Goal: Task Accomplishment & Management: Complete application form

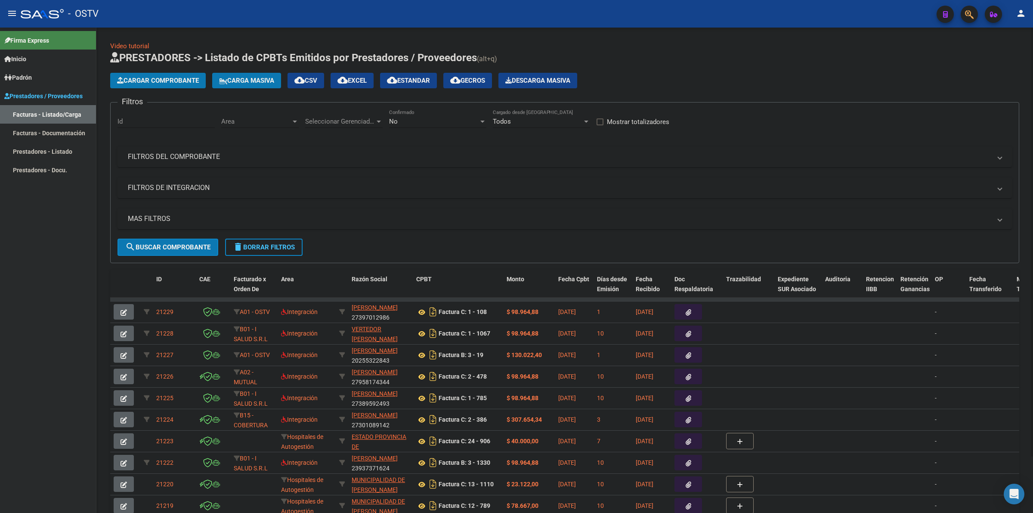
click at [741, 74] on div "Cargar Comprobante Carga Masiva cloud_download CSV cloud_download EXCEL cloud_d…" at bounding box center [564, 80] width 909 height 15
click at [14, 14] on mat-icon "menu" at bounding box center [12, 13] width 10 height 10
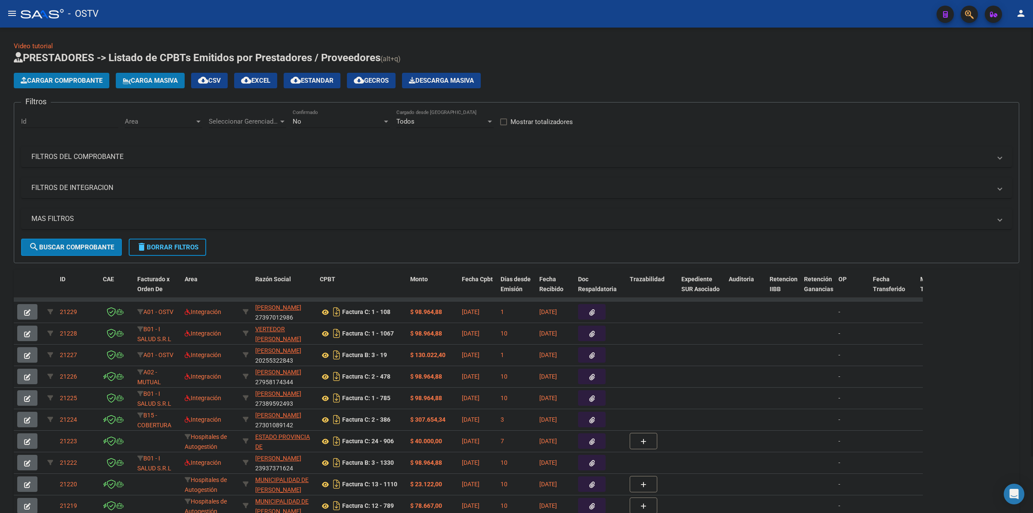
click at [326, 124] on div "No" at bounding box center [338, 122] width 90 height 8
drag, startPoint x: 317, startPoint y: 77, endPoint x: 311, endPoint y: 82, distance: 7.8
click at [317, 77] on span "Todos" at bounding box center [341, 81] width 97 height 19
click at [260, 127] on div "Seleccionar Gerenciador Seleccionar Gerenciador" at bounding box center [247, 118] width 77 height 19
drag, startPoint x: 234, startPoint y: 142, endPoint x: 149, endPoint y: 128, distance: 86.4
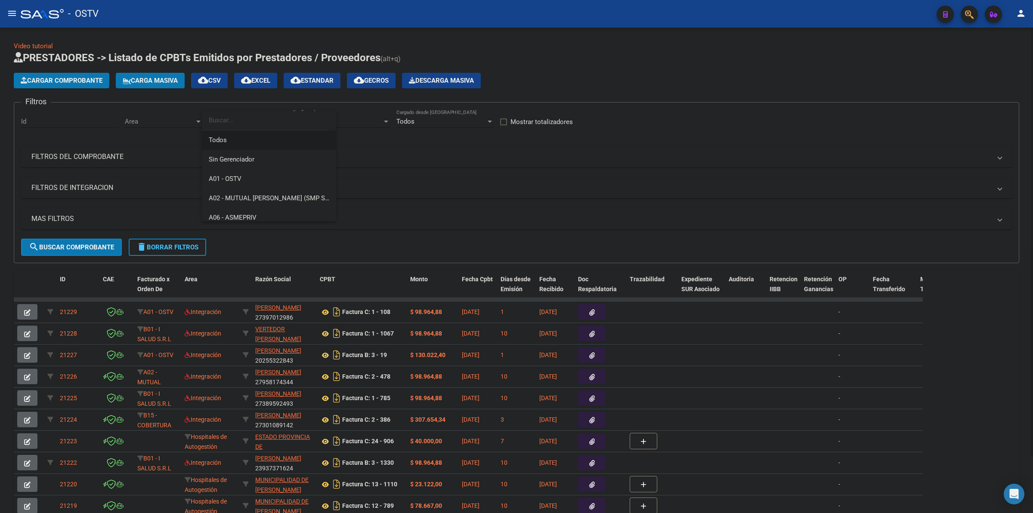
click at [232, 142] on span "Todos" at bounding box center [269, 139] width 121 height 19
click at [143, 123] on span "Area" at bounding box center [160, 122] width 70 height 8
click at [152, 143] on span "Todos" at bounding box center [181, 139] width 112 height 19
click at [72, 152] on mat-panel-title "FILTROS DEL COMPROBANTE" at bounding box center [511, 156] width 960 height 9
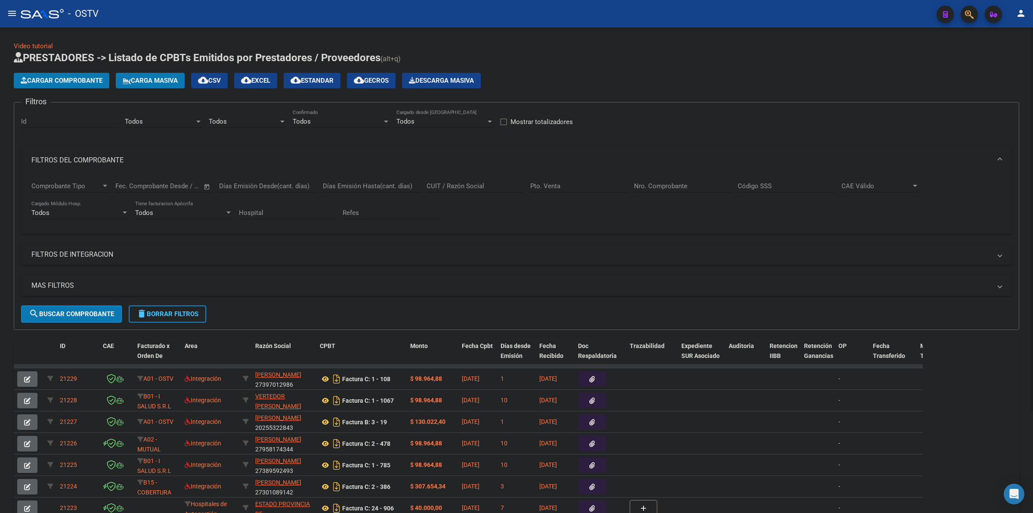
click at [97, 149] on mat-expansion-panel-header "FILTROS DEL COMPROBANTE" at bounding box center [516, 160] width 991 height 28
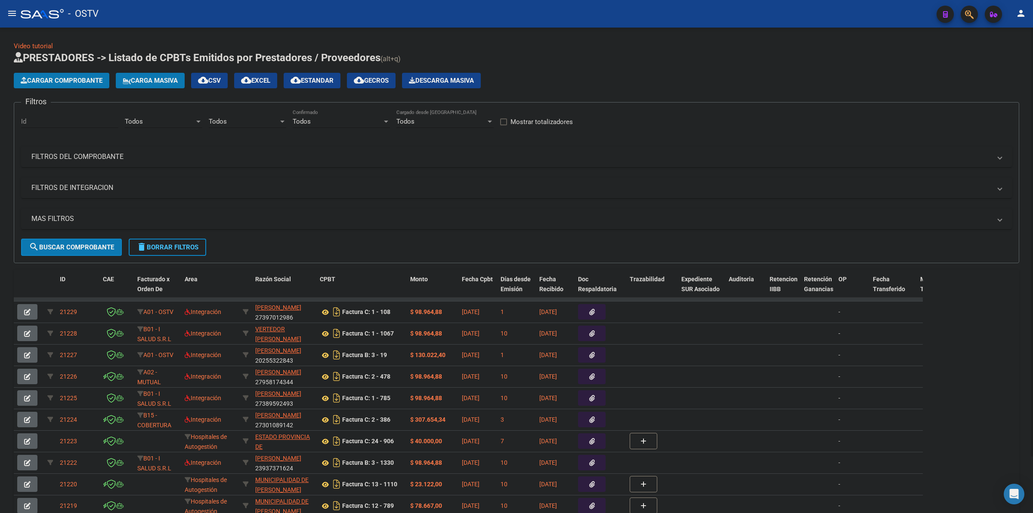
click at [70, 222] on mat-panel-title "MAS FILTROS" at bounding box center [511, 218] width 960 height 9
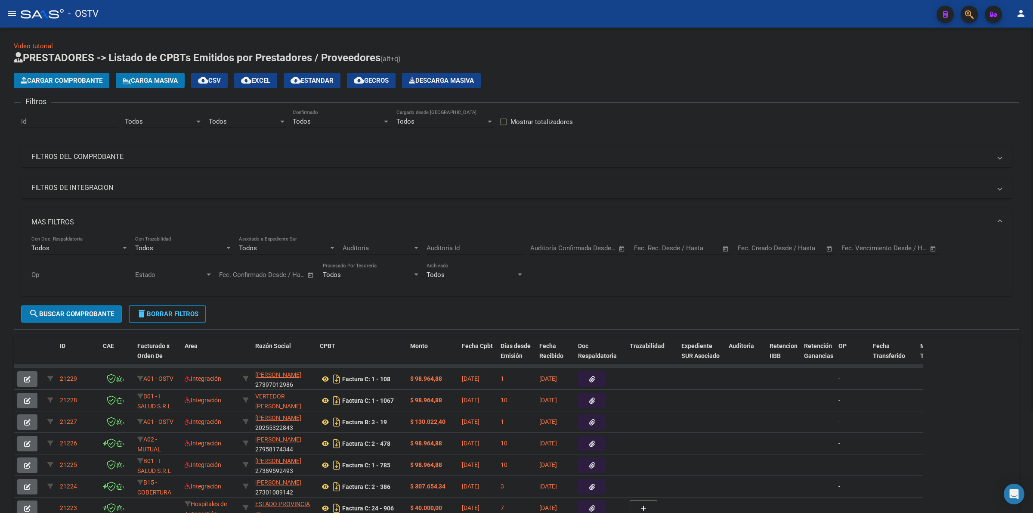
click at [679, 244] on input "text" at bounding box center [698, 248] width 42 height 8
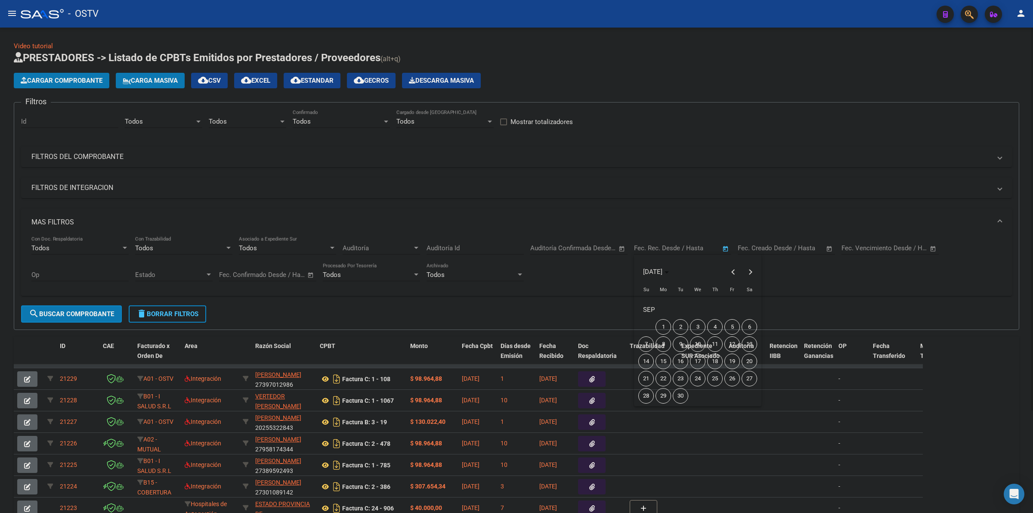
click at [784, 250] on div at bounding box center [516, 256] width 1033 height 513
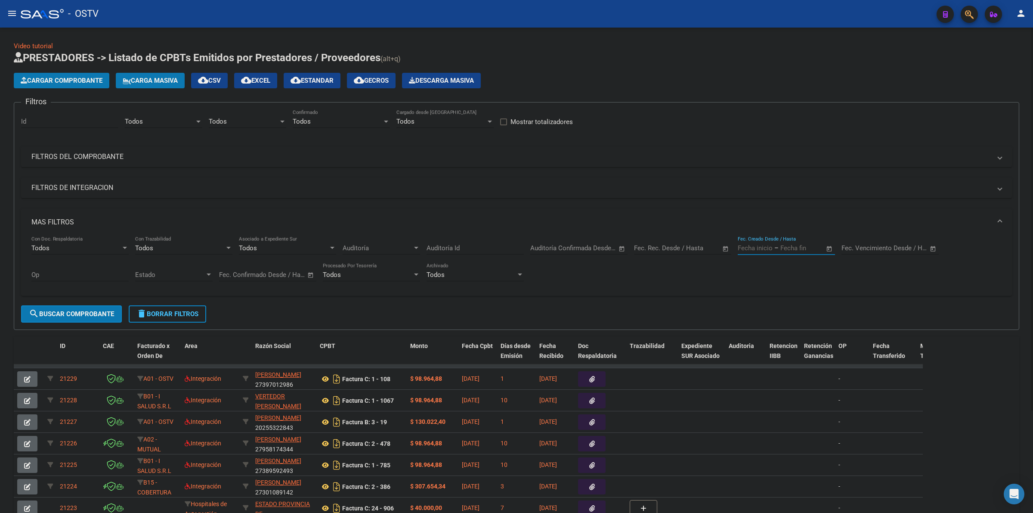
click at [781, 247] on input "text" at bounding box center [802, 248] width 42 height 8
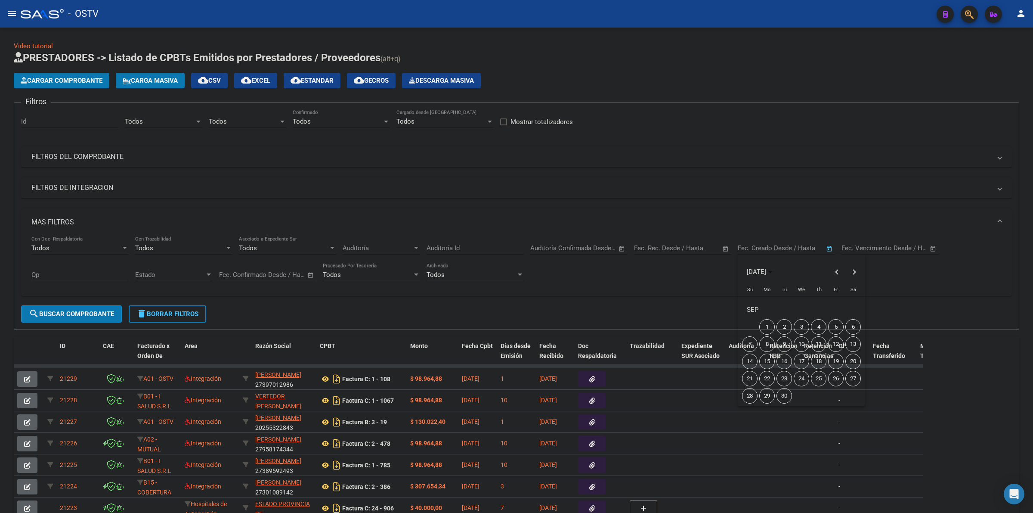
click at [800, 347] on span "10" at bounding box center [801, 343] width 15 height 15
type input "[DATE]"
click at [800, 347] on span "10" at bounding box center [801, 343] width 15 height 15
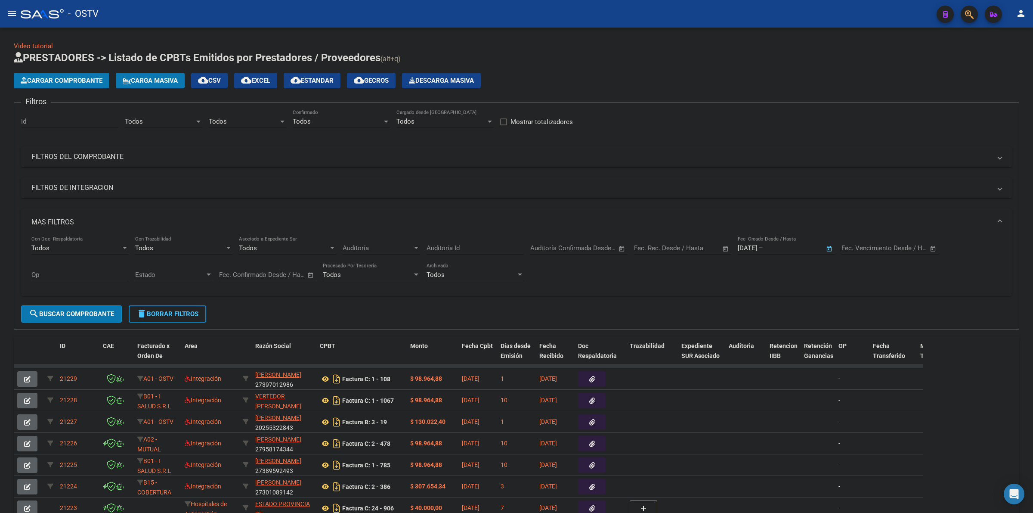
type input "[DATE]"
click at [96, 313] on span "search Buscar Comprobante" at bounding box center [71, 314] width 85 height 8
click at [322, 81] on span "cloud_download Estandar" at bounding box center [312, 81] width 43 height 8
click at [111, 149] on mat-expansion-panel-header "FILTROS DEL COMPROBANTE" at bounding box center [516, 156] width 991 height 21
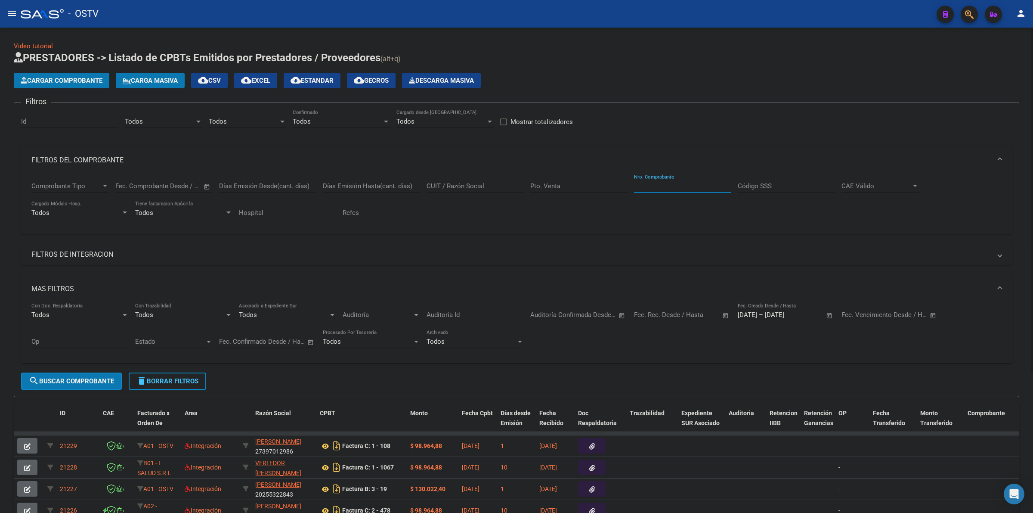
click at [639, 185] on input "Nro. Comprobante" at bounding box center [682, 186] width 97 height 8
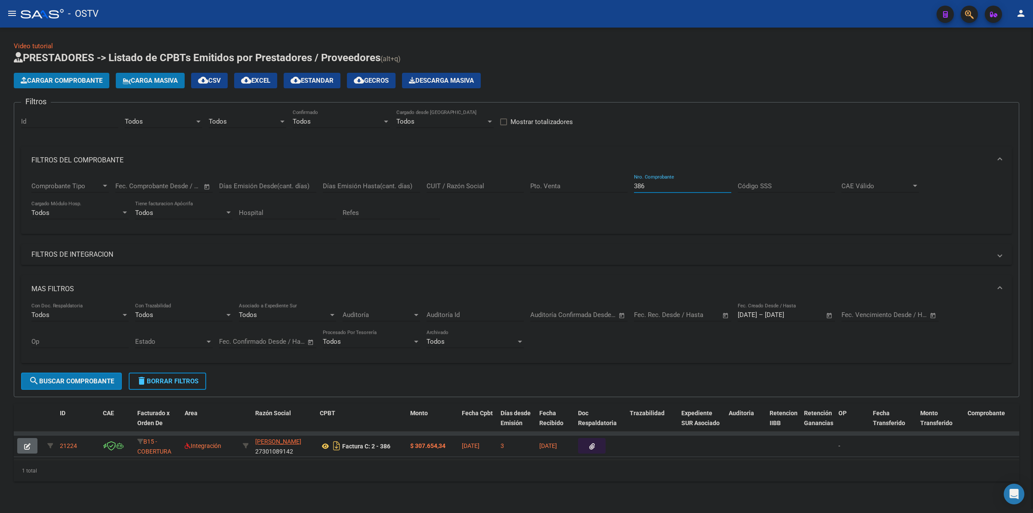
click at [645, 182] on input "386" at bounding box center [682, 186] width 97 height 8
type input "3"
type input "937"
drag, startPoint x: 164, startPoint y: 375, endPoint x: 273, endPoint y: 61, distance: 332.1
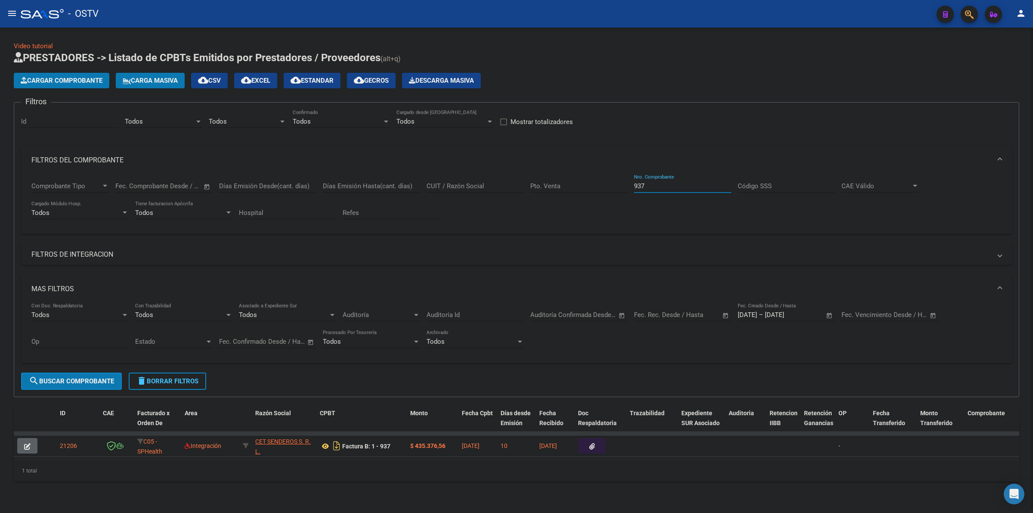
click at [164, 374] on button "delete Borrar Filtros" at bounding box center [167, 380] width 77 height 17
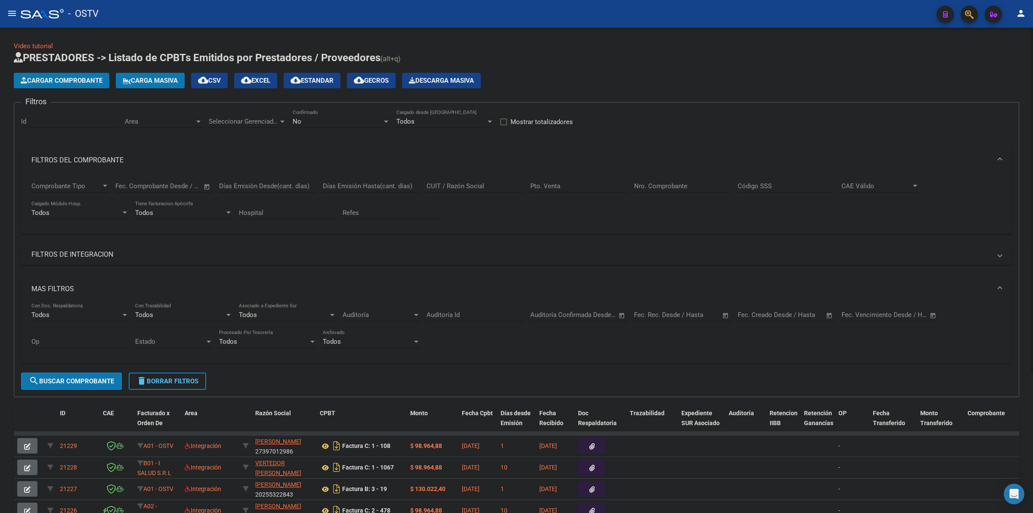
click at [754, 317] on input "text" at bounding box center [755, 315] width 35 height 8
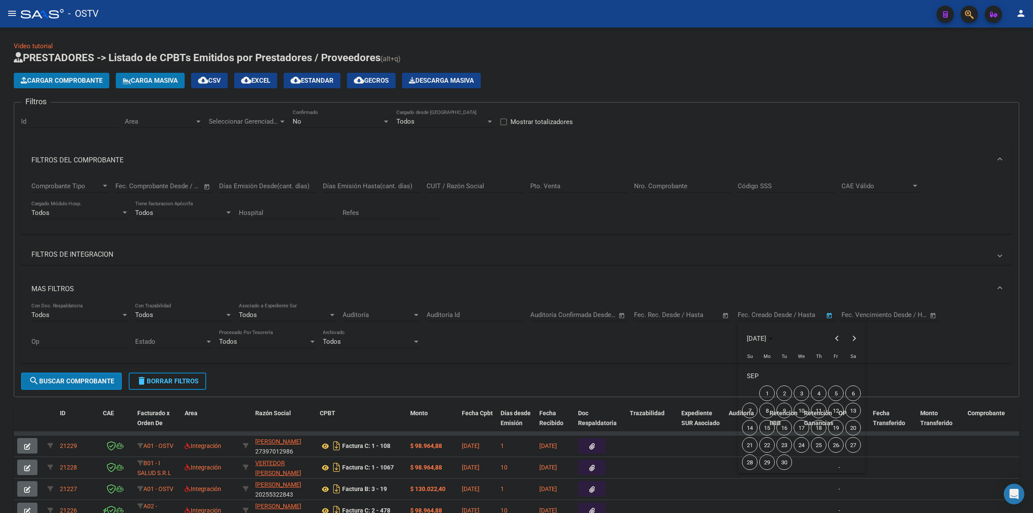
click at [801, 412] on span "10" at bounding box center [801, 410] width 15 height 15
type input "[DATE]"
click at [801, 412] on span "10" at bounding box center [801, 410] width 15 height 15
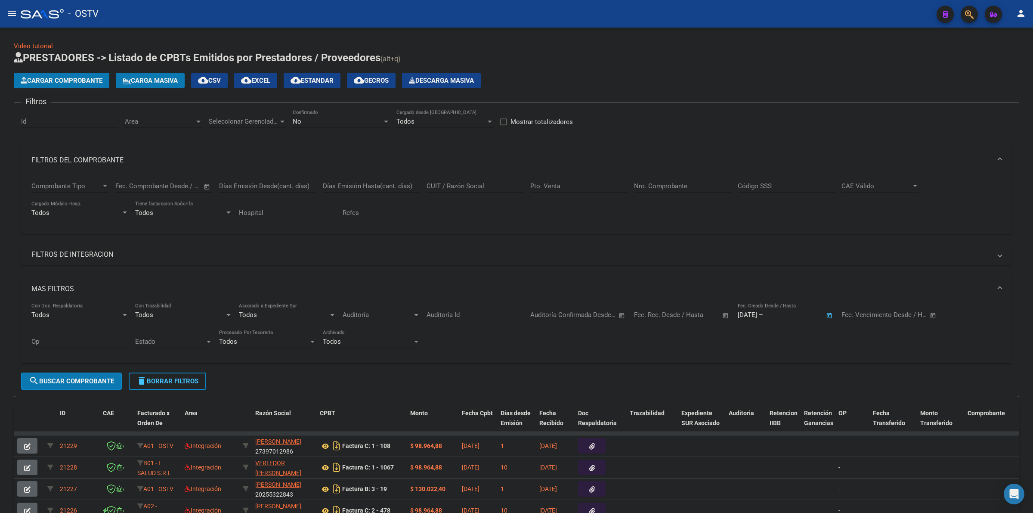
type input "[DATE]"
click at [357, 120] on div "No" at bounding box center [338, 122] width 90 height 8
click at [325, 84] on span "Todos" at bounding box center [341, 81] width 97 height 19
click at [224, 121] on span "Seleccionar Gerenciador" at bounding box center [244, 122] width 70 height 8
click at [231, 178] on span "A01 - OSTV" at bounding box center [225, 179] width 33 height 8
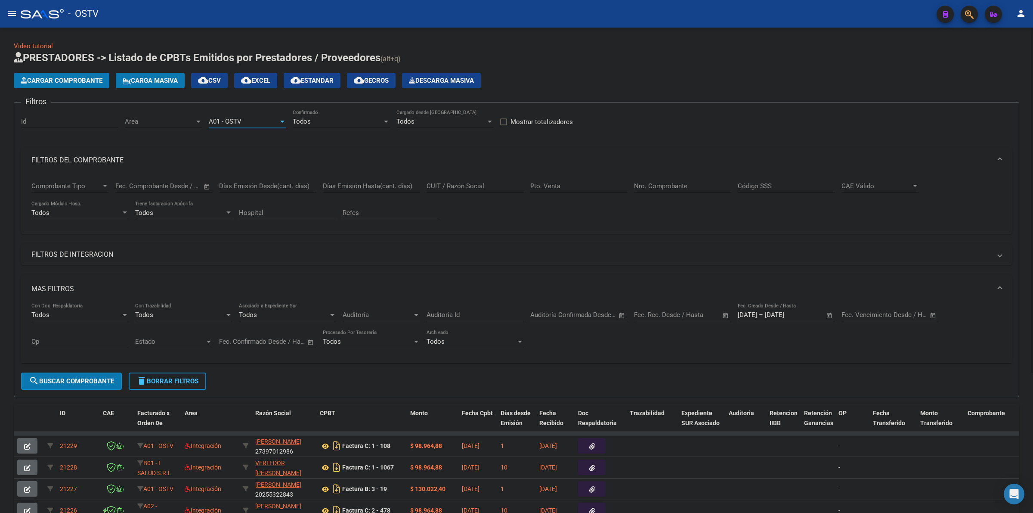
click at [157, 120] on span "Area" at bounding box center [160, 122] width 70 height 8
click at [181, 177] on span "Gestiones Administrativas y Otros" at bounding box center [174, 179] width 99 height 8
click at [77, 373] on button "search Buscar Comprobante" at bounding box center [71, 380] width 101 height 17
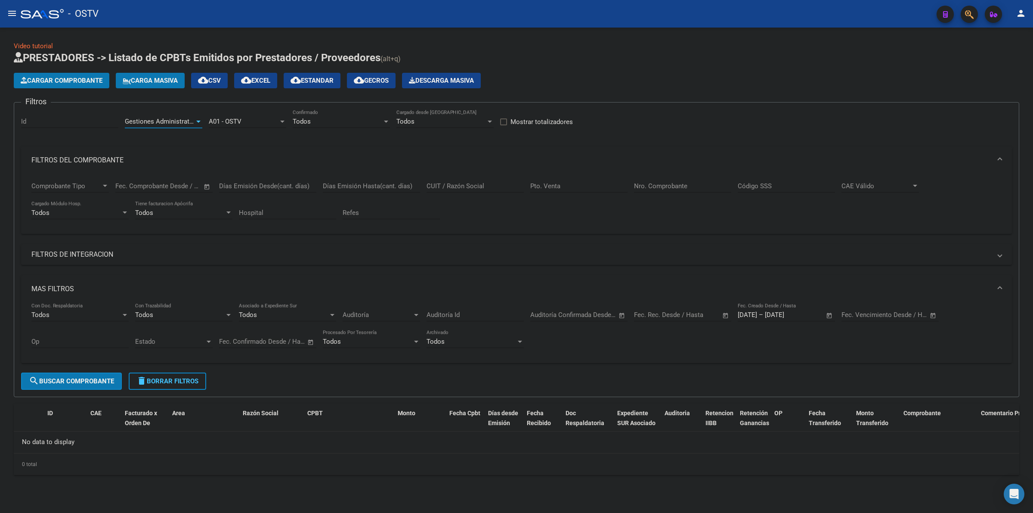
click at [180, 118] on span "Gestiones Administrativas y Otros" at bounding box center [174, 122] width 99 height 8
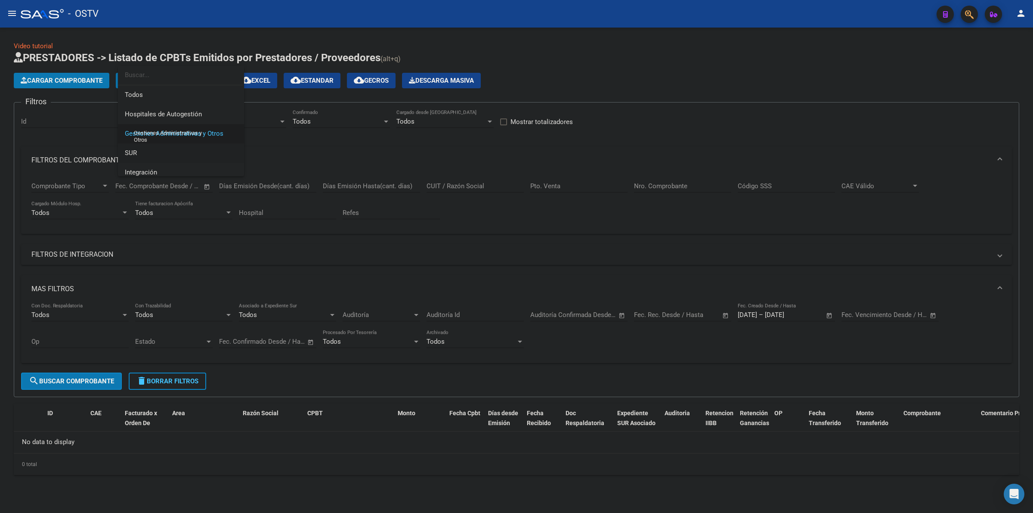
scroll to position [13, 0]
click at [156, 159] on span "Integración" at bounding box center [141, 159] width 32 height 8
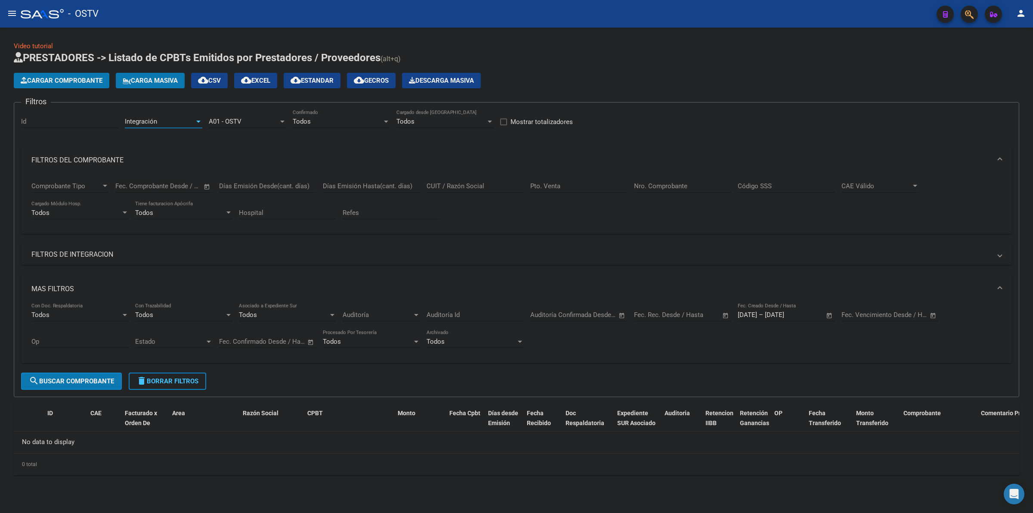
click at [160, 116] on div "Integración Area" at bounding box center [163, 118] width 77 height 19
drag, startPoint x: 180, startPoint y: 108, endPoint x: 140, endPoint y: 267, distance: 164.2
click at [180, 107] on span "Prestaciones Propias" at bounding box center [156, 104] width 62 height 8
click at [104, 378] on span "search Buscar Comprobante" at bounding box center [71, 381] width 85 height 8
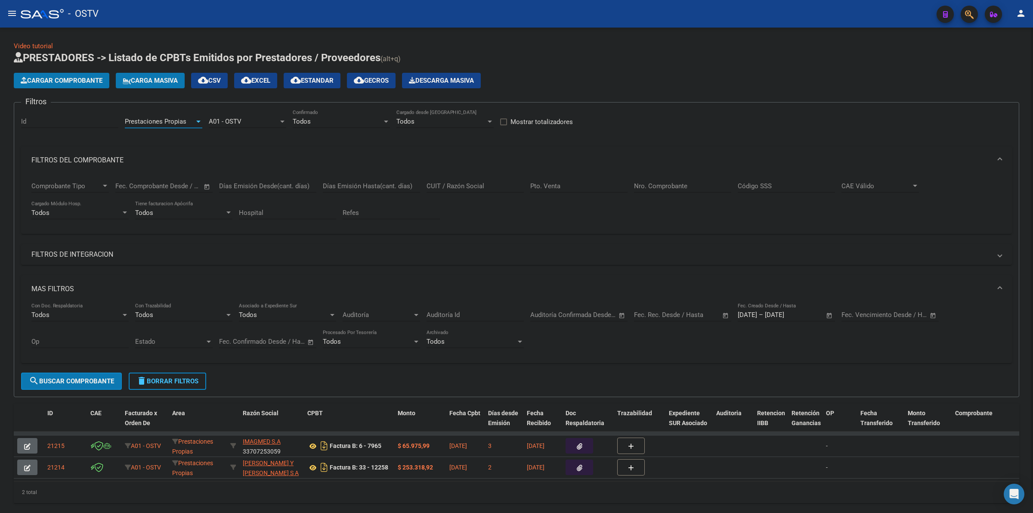
click at [176, 121] on span "Prestaciones Propias" at bounding box center [156, 122] width 62 height 8
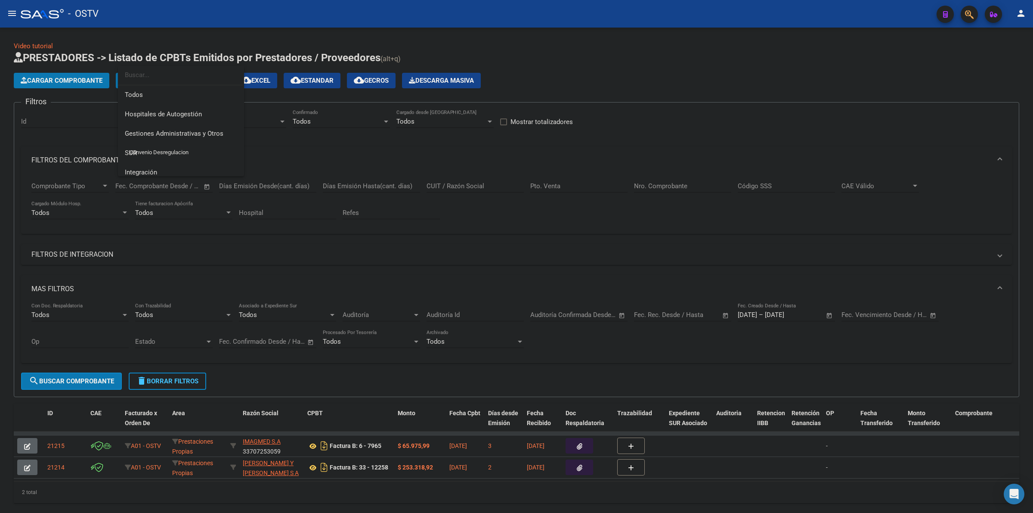
scroll to position [71, 0]
click at [147, 153] on span "Capita" at bounding box center [181, 159] width 112 height 19
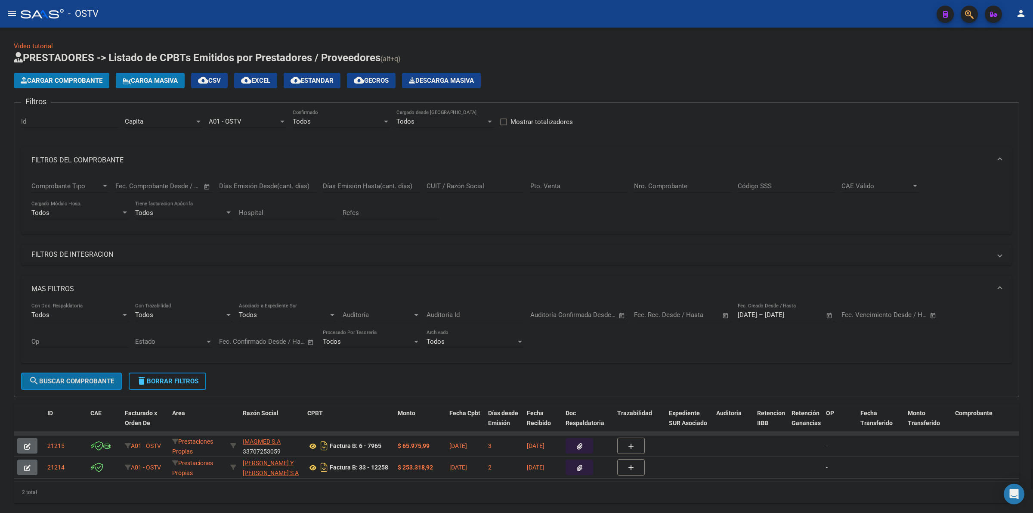
click at [104, 377] on span "search Buscar Comprobante" at bounding box center [71, 381] width 85 height 8
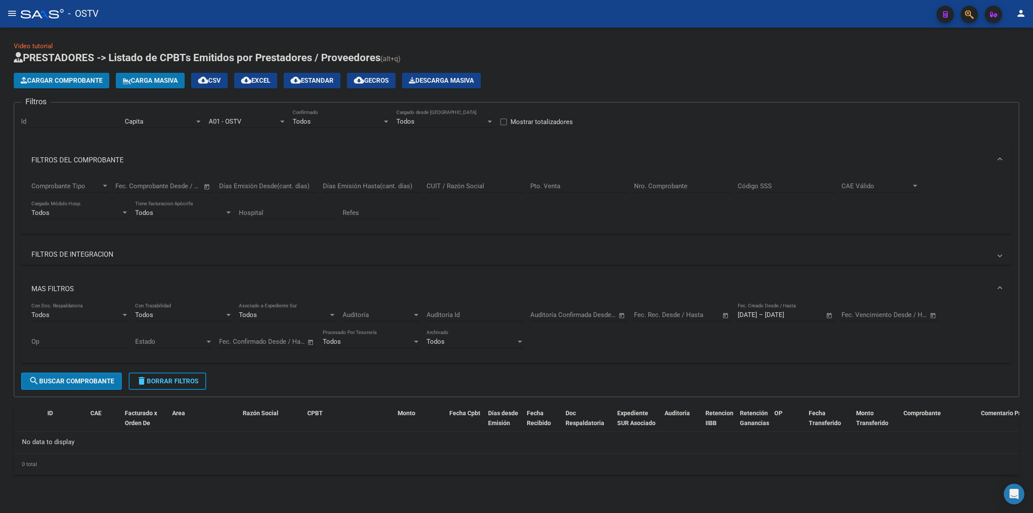
click at [453, 29] on div "Video tutorial PRESTADORES -> Listado de CPBTs Emitidos por Prestadores / Prove…" at bounding box center [516, 265] width 1033 height 475
click at [170, 383] on button "delete Borrar Filtros" at bounding box center [167, 380] width 77 height 17
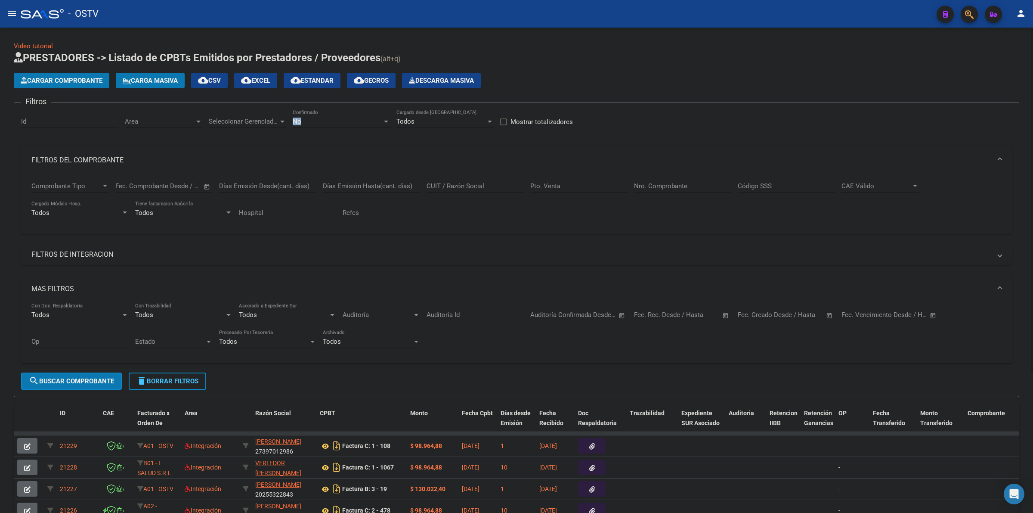
click at [320, 116] on div "No Confirmado" at bounding box center [341, 118] width 97 height 19
click at [307, 78] on span "Todos" at bounding box center [341, 81] width 97 height 19
click at [521, 365] on div "MAS FILTROS Todos Con Doc. Respaldatoria Todos Con Trazabilidad Todos Asociado …" at bounding box center [516, 323] width 991 height 97
click at [656, 91] on app-list-header "PRESTADORES -> Listado de CPBTs Emitidos por Prestadores / Proveedores (alt+q) …" at bounding box center [517, 224] width 1006 height 346
click at [544, 80] on div "Cargar Comprobante Carga Masiva cloud_download CSV cloud_download EXCEL cloud_d…" at bounding box center [517, 80] width 1006 height 15
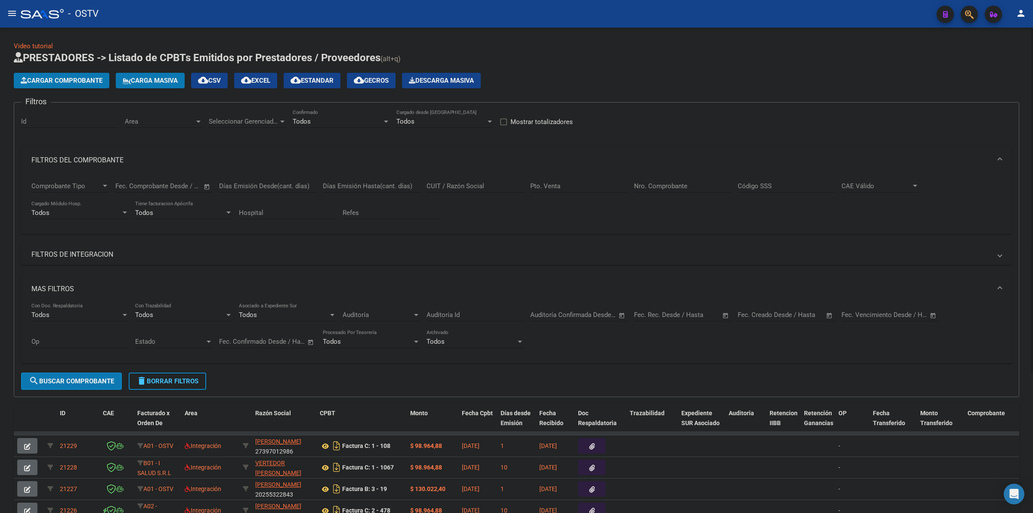
drag, startPoint x: 85, startPoint y: 251, endPoint x: 93, endPoint y: 226, distance: 26.3
click at [85, 251] on mat-panel-title "FILTROS DE INTEGRACION" at bounding box center [511, 254] width 960 height 9
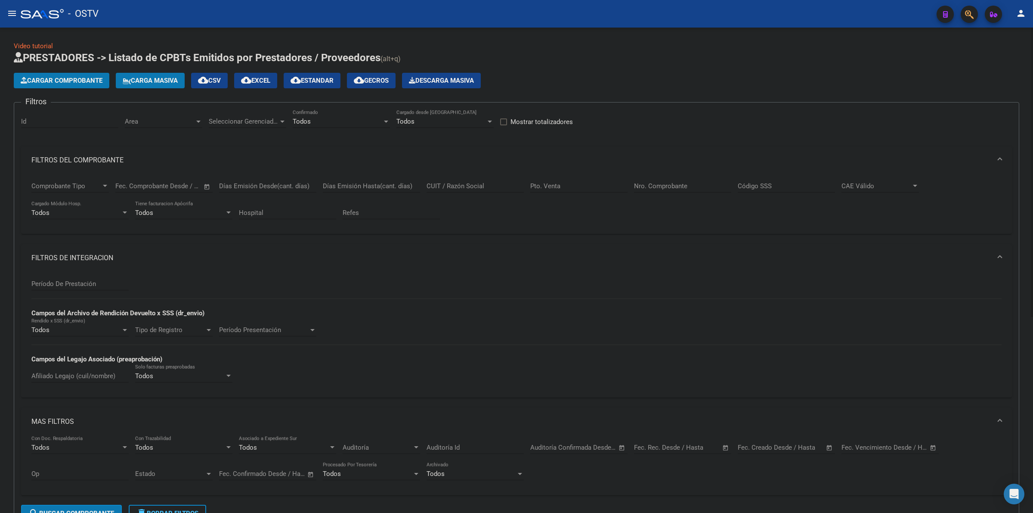
click at [102, 162] on mat-panel-title "FILTROS DEL COMPROBANTE" at bounding box center [511, 159] width 960 height 9
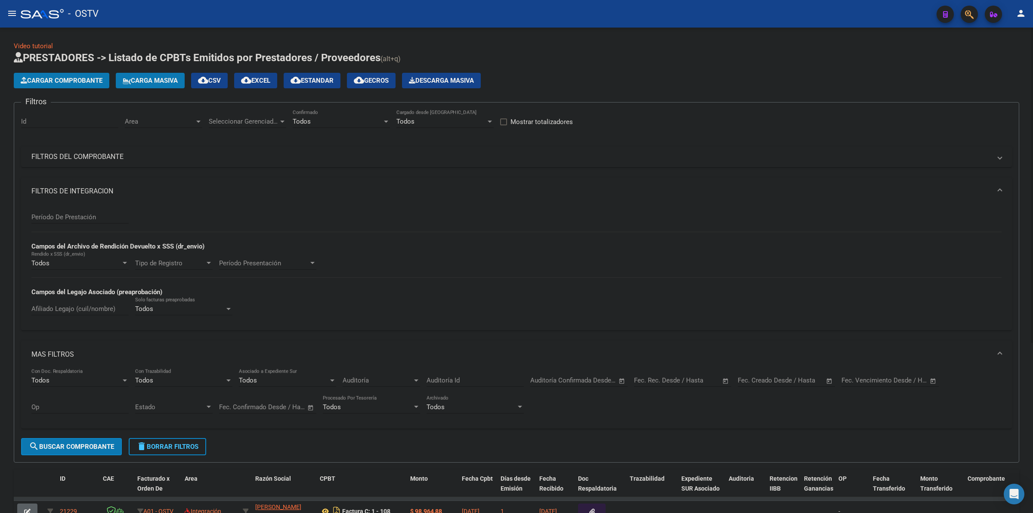
click at [95, 192] on mat-panel-title "FILTROS DE INTEGRACION" at bounding box center [511, 190] width 960 height 9
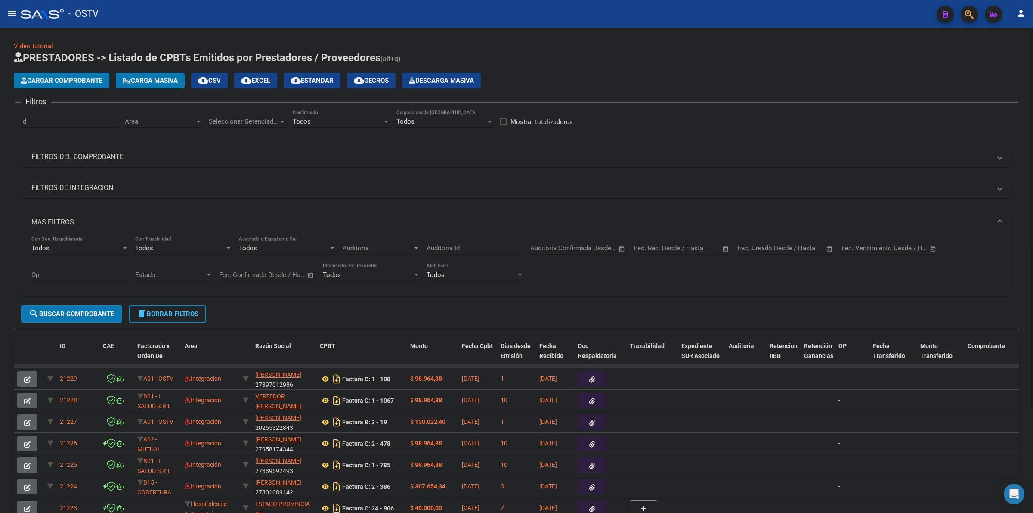
click at [79, 223] on mat-panel-title "MAS FILTROS" at bounding box center [511, 221] width 960 height 9
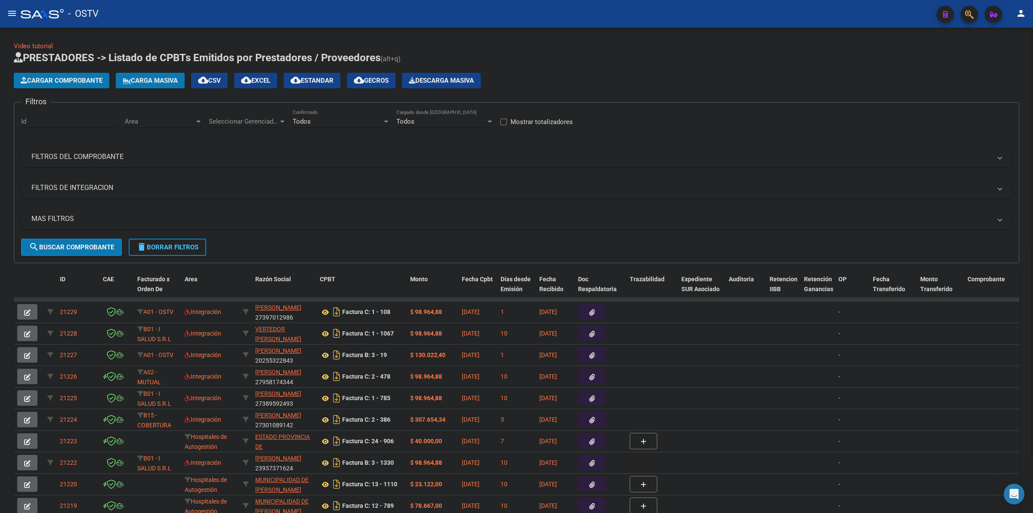
click at [651, 71] on app-list-header "PRESTADORES -> Listado de CPBTs Emitidos por Prestadores / Proveedores (alt+q) …" at bounding box center [517, 157] width 1006 height 212
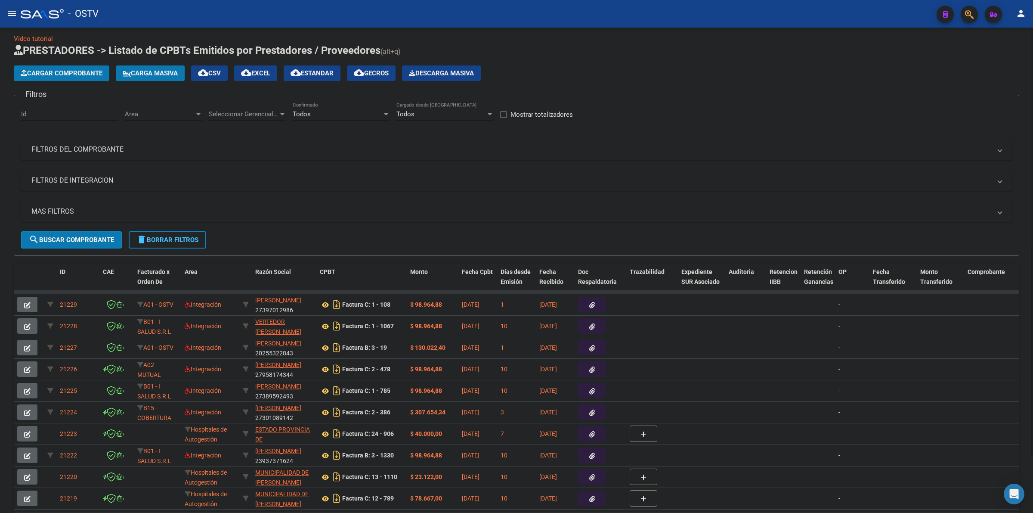
scroll to position [0, 0]
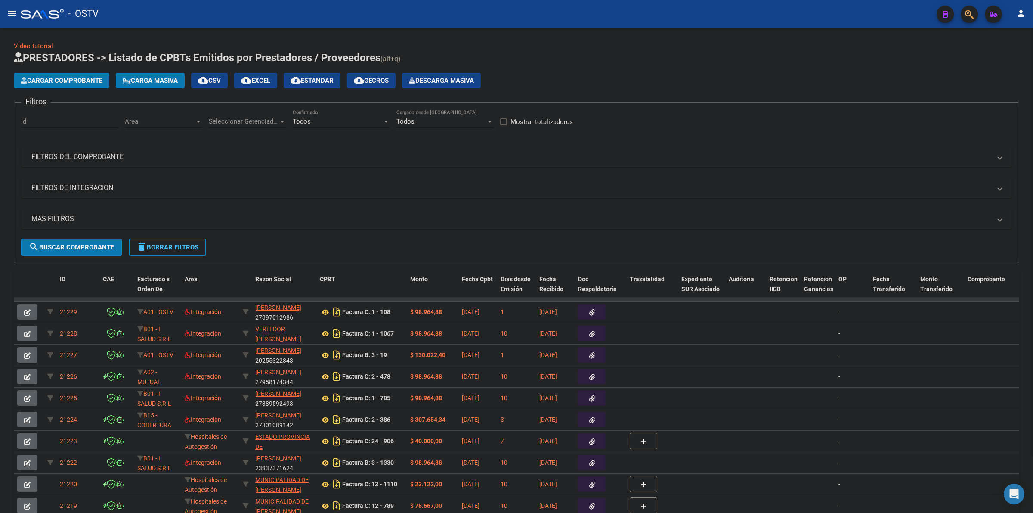
click at [420, 251] on form "Filtros Id Area Area Seleccionar Gerenciador Seleccionar Gerenciador Todos Conf…" at bounding box center [517, 182] width 1006 height 161
click at [315, 281] on span at bounding box center [315, 289] width 4 height 38
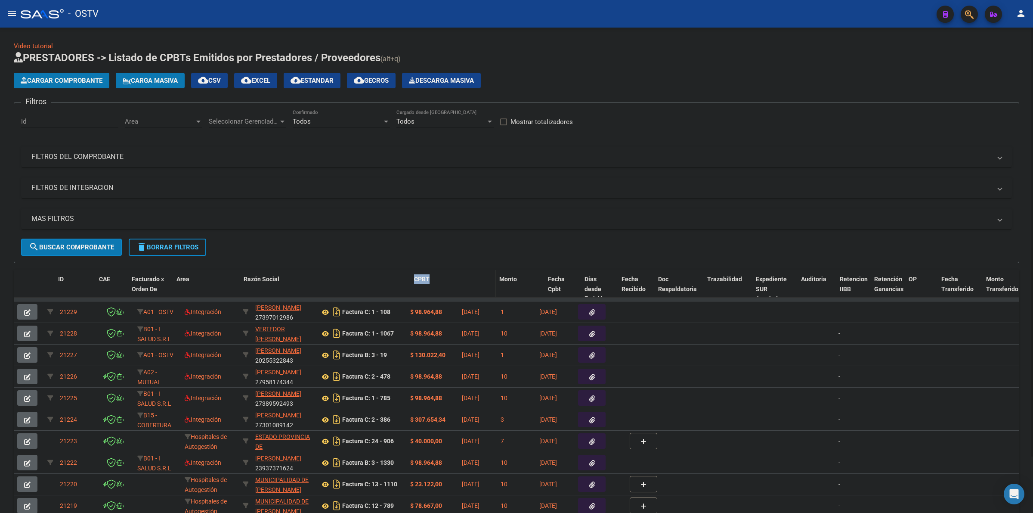
drag, startPoint x: 317, startPoint y: 281, endPoint x: 461, endPoint y: 295, distance: 144.5
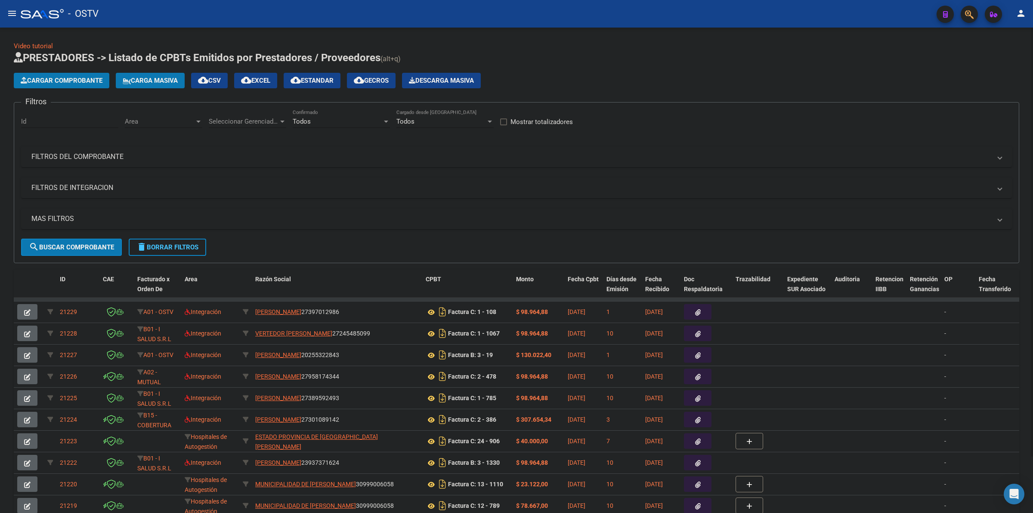
click at [235, 126] on div "Seleccionar Gerenciador Seleccionar Gerenciador" at bounding box center [247, 118] width 77 height 19
click at [672, 83] on div at bounding box center [516, 256] width 1033 height 513
click at [256, 125] on div "Seleccionar Gerenciador Seleccionar Gerenciador" at bounding box center [247, 118] width 77 height 19
click at [246, 124] on input "dropdown search" at bounding box center [265, 120] width 126 height 19
click at [606, 63] on div at bounding box center [516, 256] width 1033 height 513
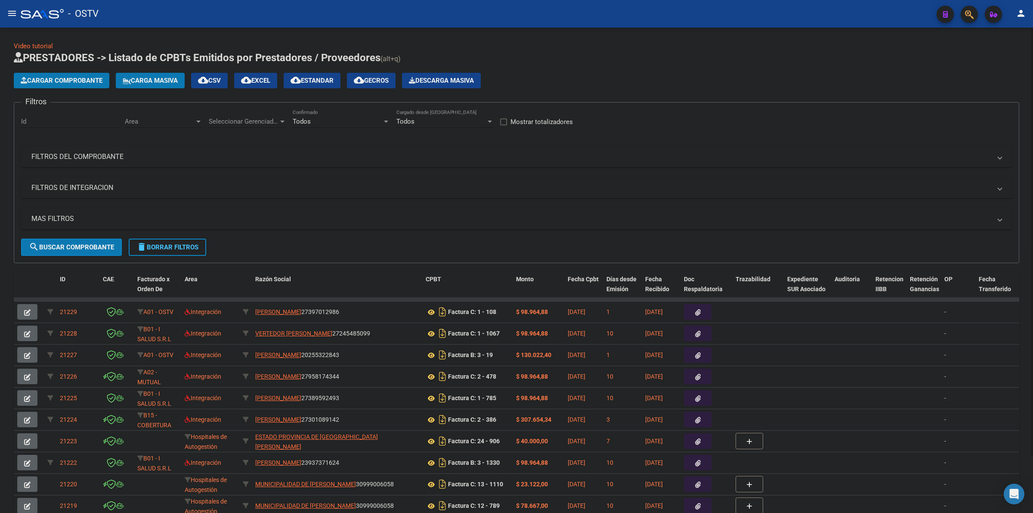
click at [255, 118] on span "Seleccionar Gerenciador" at bounding box center [244, 122] width 70 height 8
click at [228, 140] on span "Todos" at bounding box center [269, 139] width 121 height 19
click at [126, 158] on mat-panel-title "FILTROS DEL COMPROBANTE" at bounding box center [511, 156] width 960 height 9
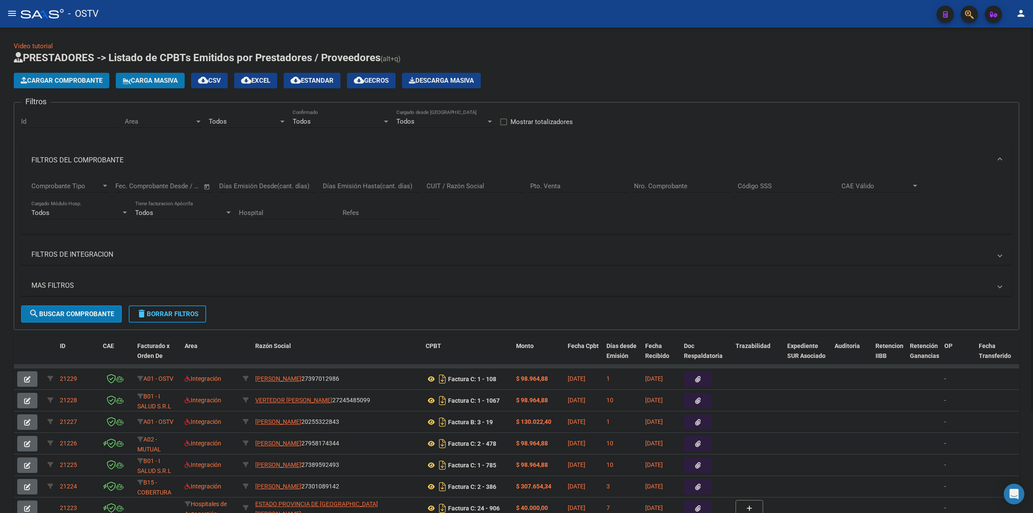
click at [449, 186] on input "CUIT / Razón Social" at bounding box center [475, 186] width 97 height 8
type input "F"
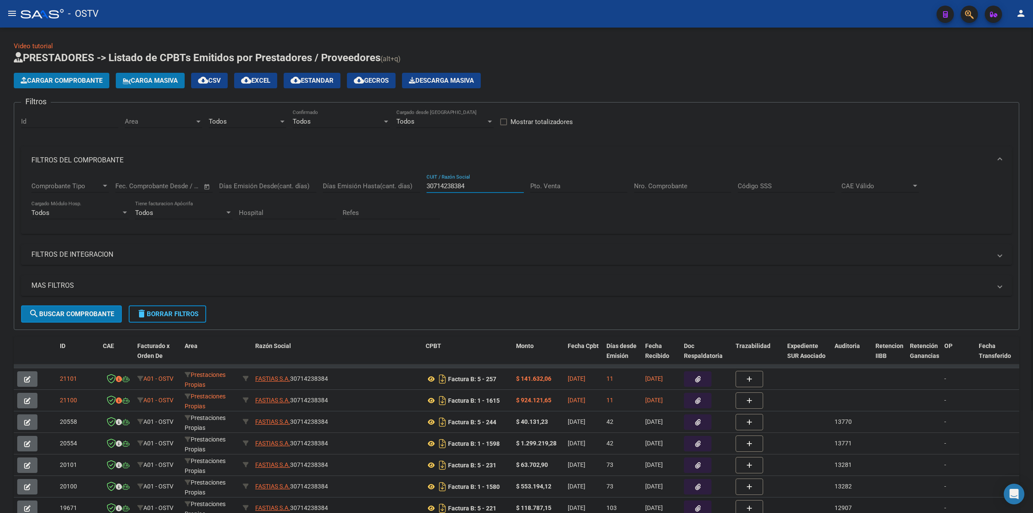
type input "30714238384"
click at [827, 57] on h1 "PRESTADORES -> Listado de CPBTs Emitidos por Prestadores / Proveedores (alt+q)" at bounding box center [517, 58] width 1006 height 15
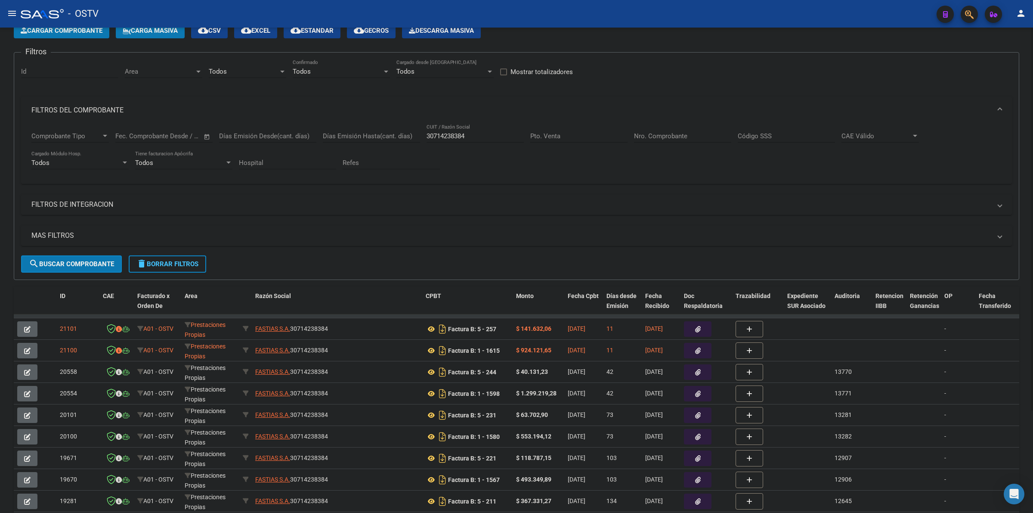
scroll to position [71, 0]
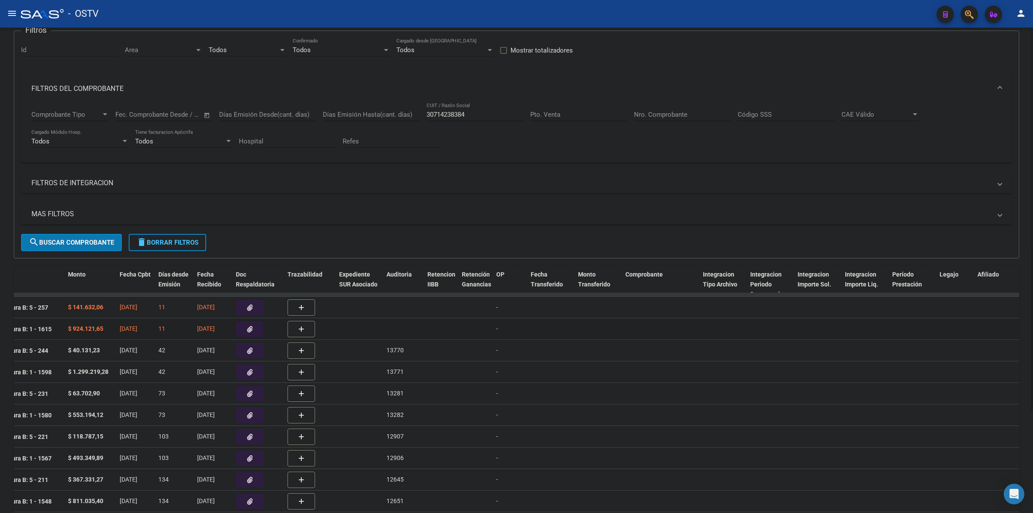
drag, startPoint x: 538, startPoint y: 328, endPoint x: 545, endPoint y: 328, distance: 7.3
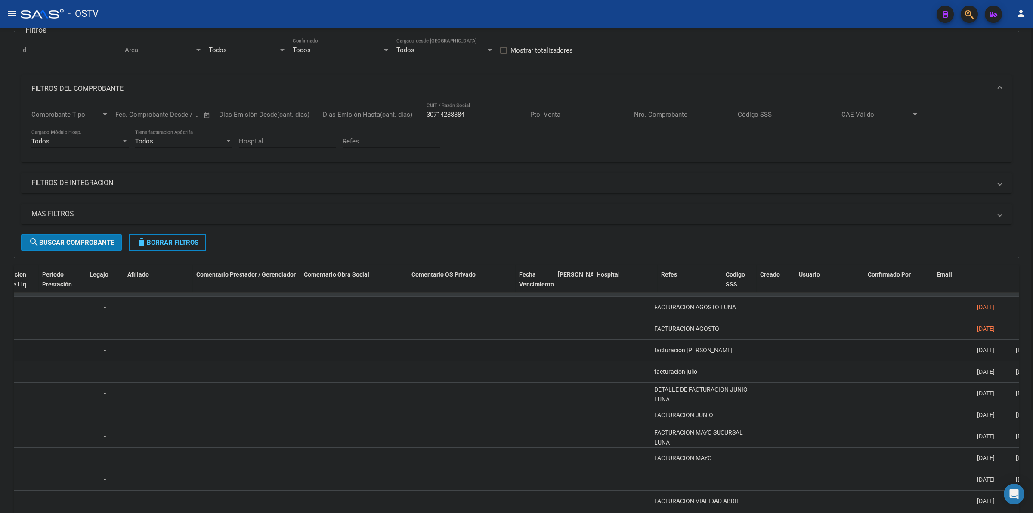
scroll to position [0, 1298]
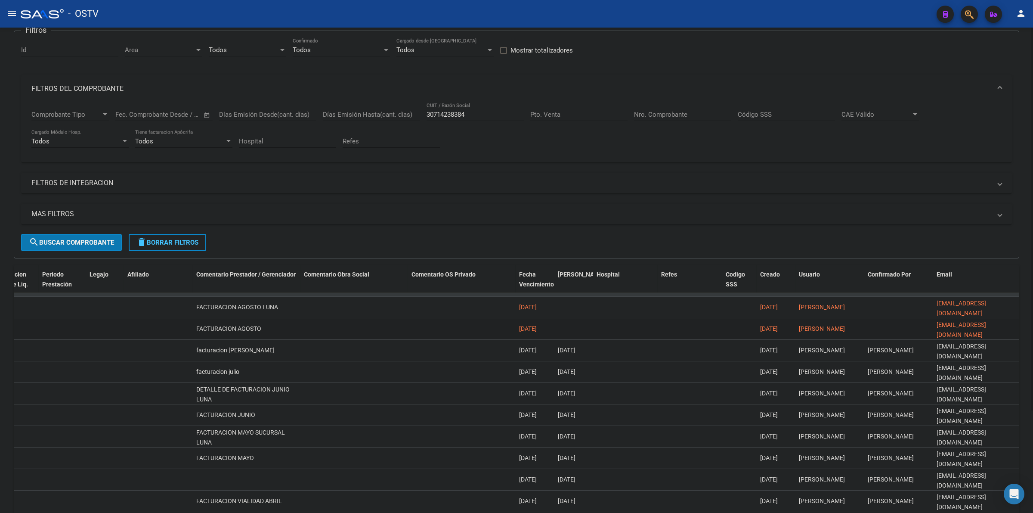
drag, startPoint x: 843, startPoint y: 329, endPoint x: 784, endPoint y: 329, distance: 58.1
click at [855, 325] on div "[PERSON_NAME]" at bounding box center [830, 329] width 62 height 10
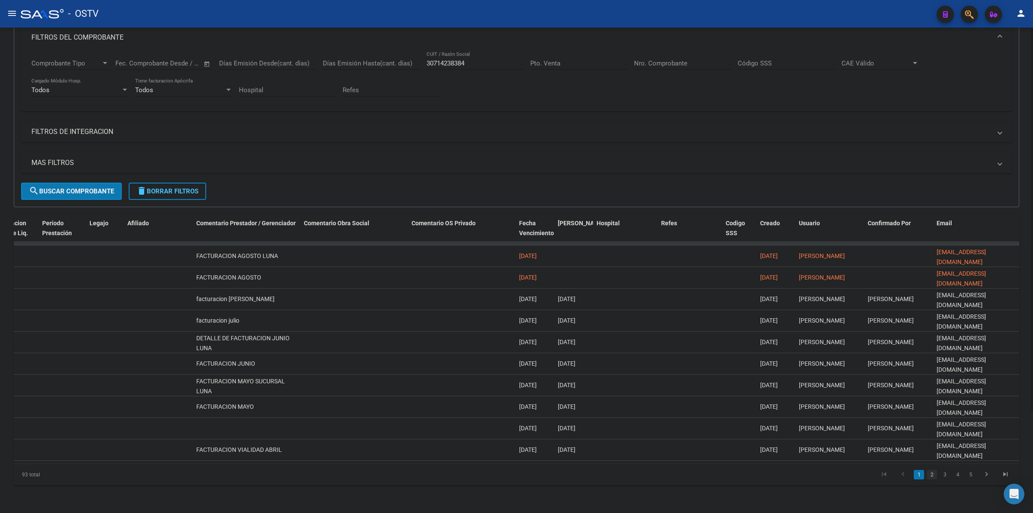
click at [931, 477] on link "2" at bounding box center [932, 474] width 10 height 9
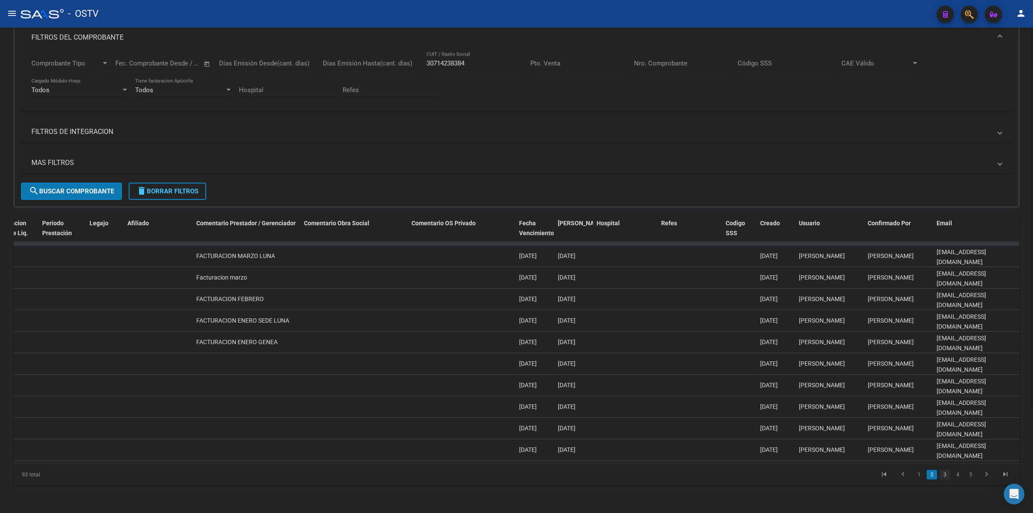
click at [944, 475] on link "3" at bounding box center [945, 474] width 10 height 9
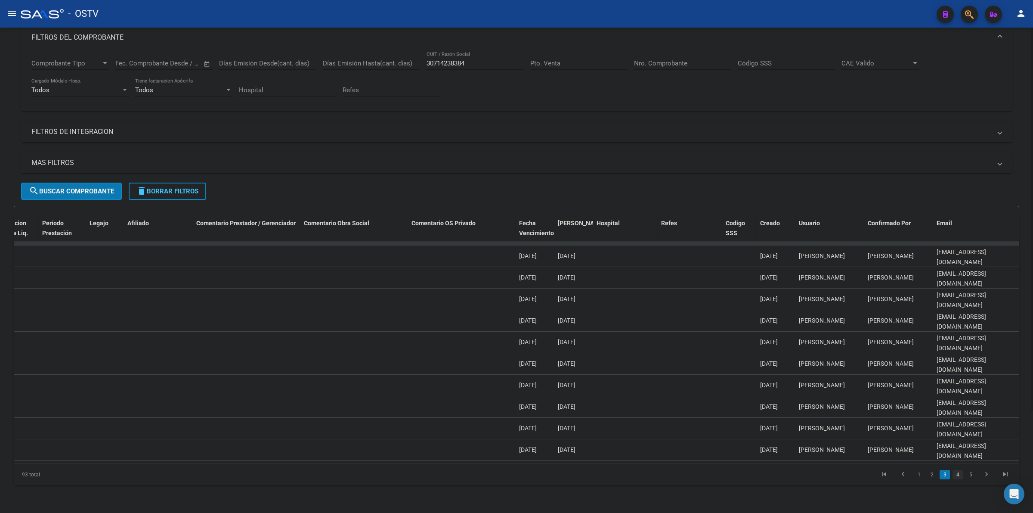
click at [957, 476] on link "4" at bounding box center [958, 474] width 10 height 9
click at [959, 475] on link "5" at bounding box center [958, 474] width 10 height 9
click at [920, 476] on link "3" at bounding box center [919, 474] width 10 height 9
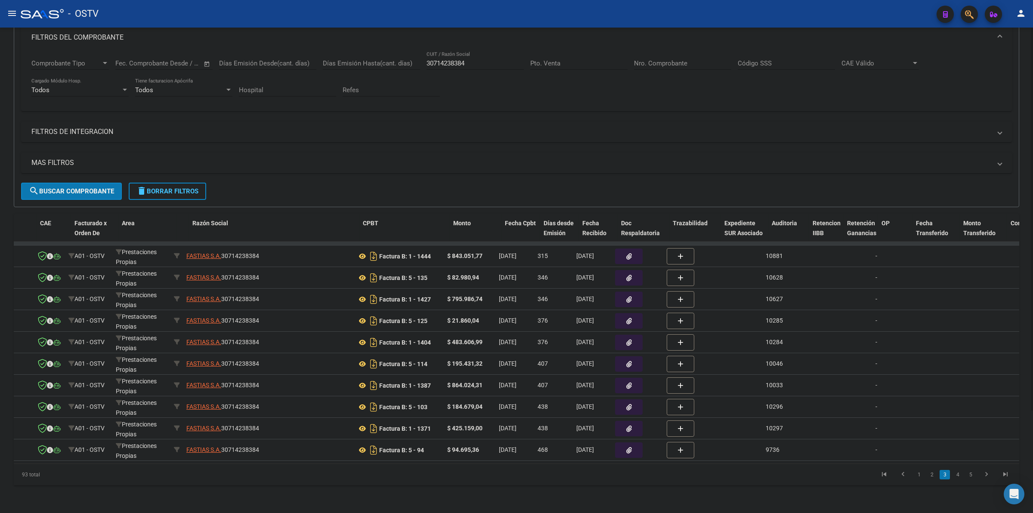
scroll to position [0, 0]
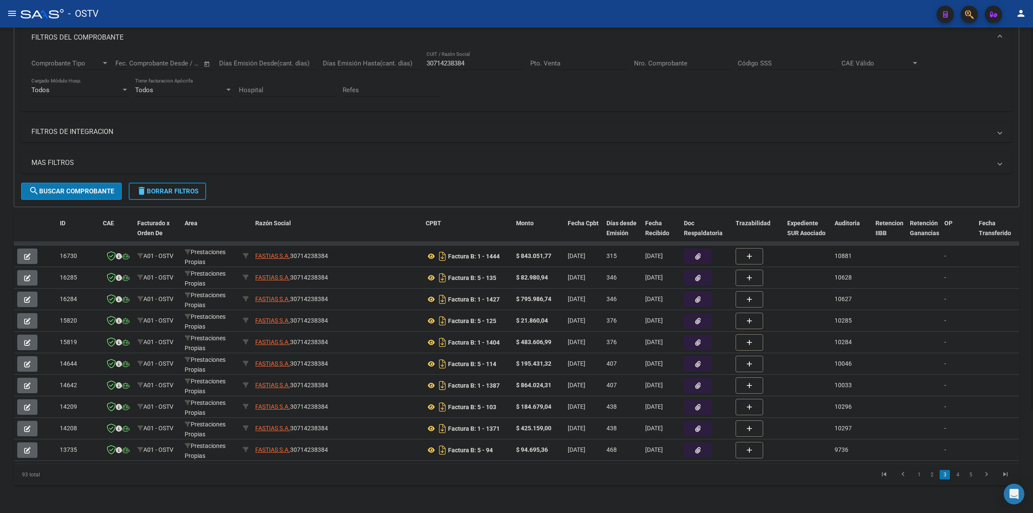
click at [694, 252] on button "button" at bounding box center [698, 255] width 28 height 15
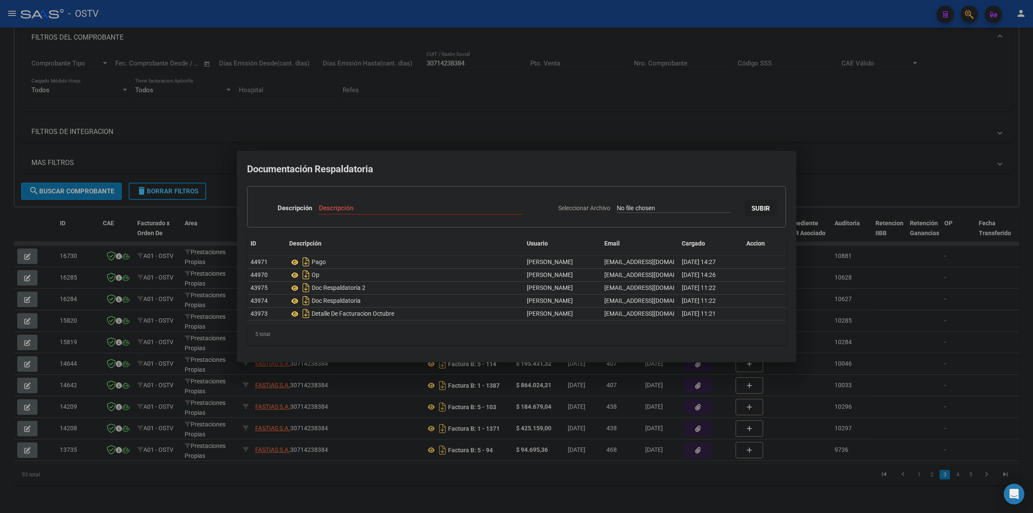
click at [743, 132] on div at bounding box center [516, 256] width 1033 height 513
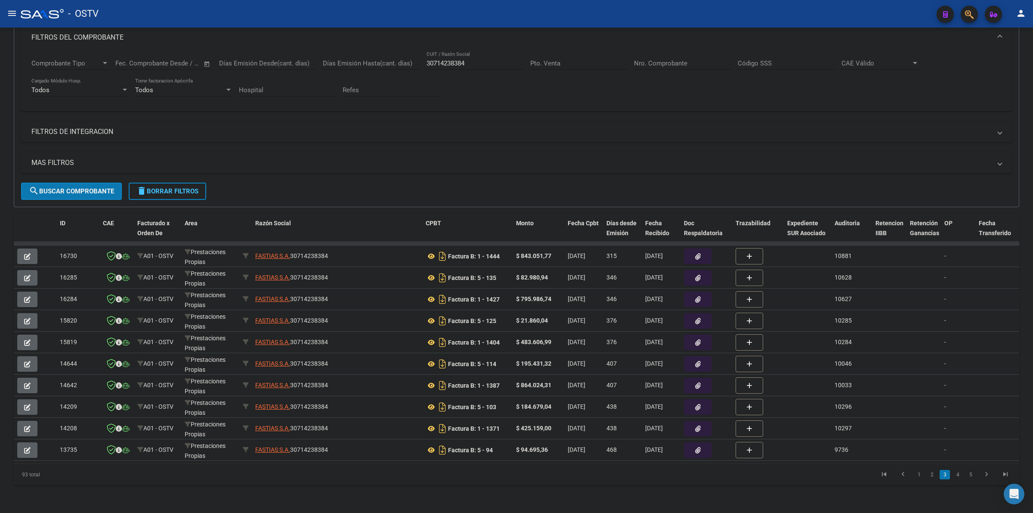
click at [918, 476] on link "1" at bounding box center [919, 474] width 10 height 9
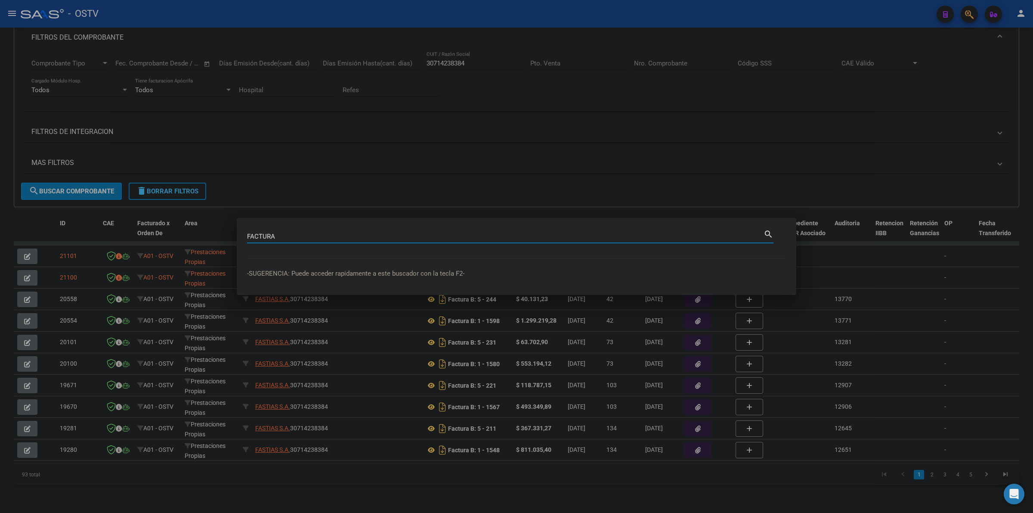
type input "FACTURA"
click at [532, 159] on div at bounding box center [516, 256] width 1033 height 513
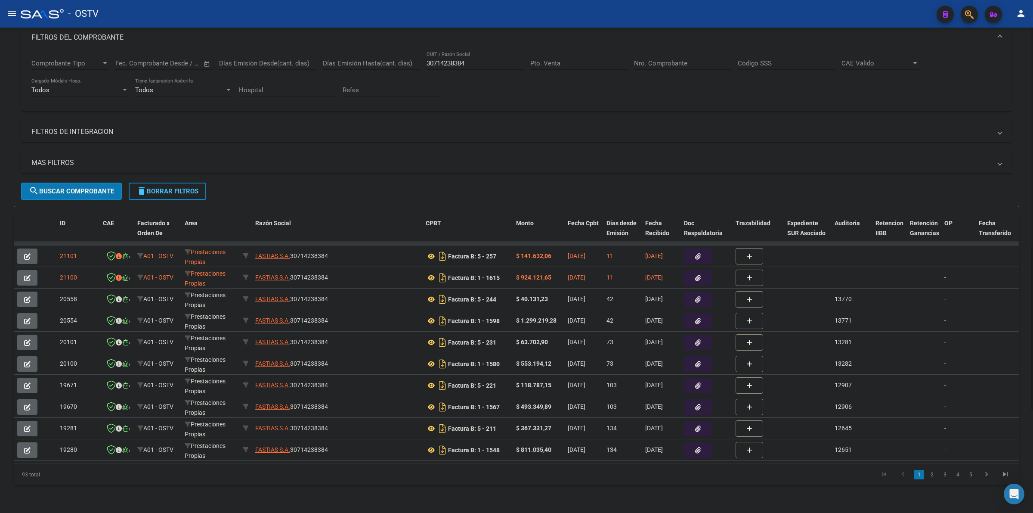
click at [528, 188] on form "Filtros Id Area Area Todos Seleccionar Gerenciador Todos Confirmado Todos Carga…" at bounding box center [517, 93] width 1006 height 228
click at [692, 251] on button "button" at bounding box center [698, 255] width 28 height 15
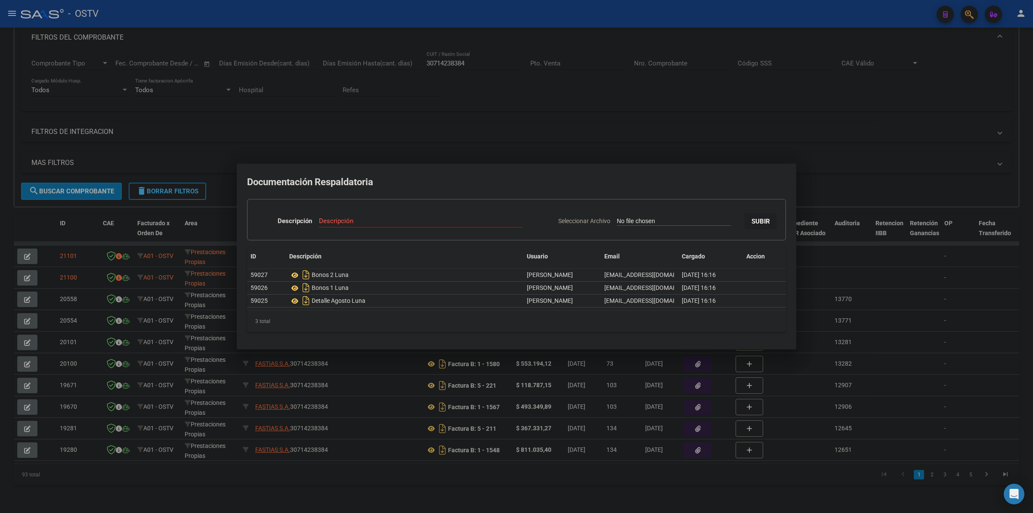
click at [409, 183] on h2 "Documentación Respaldatoria" at bounding box center [516, 182] width 539 height 16
click at [398, 478] on div at bounding box center [516, 256] width 1033 height 513
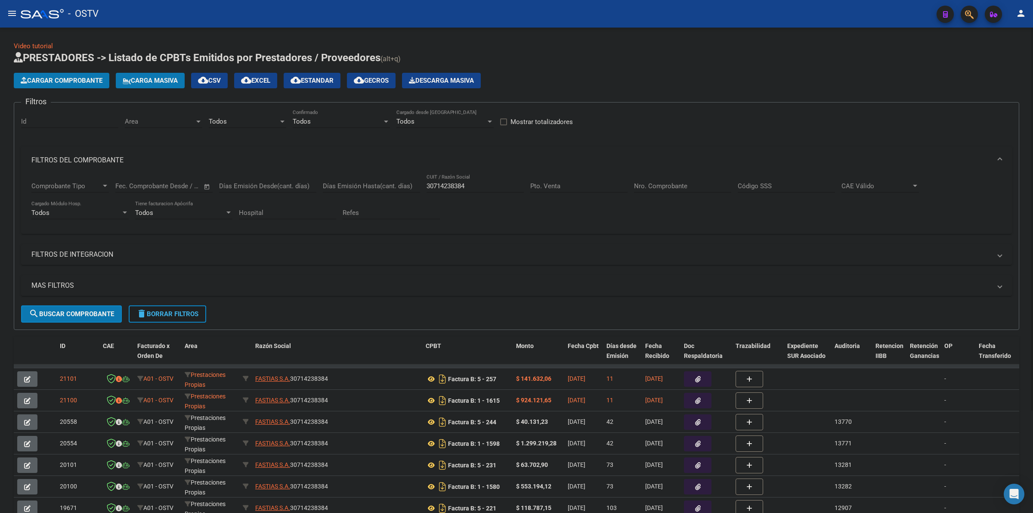
click at [167, 314] on span "delete Borrar Filtros" at bounding box center [167, 314] width 62 height 8
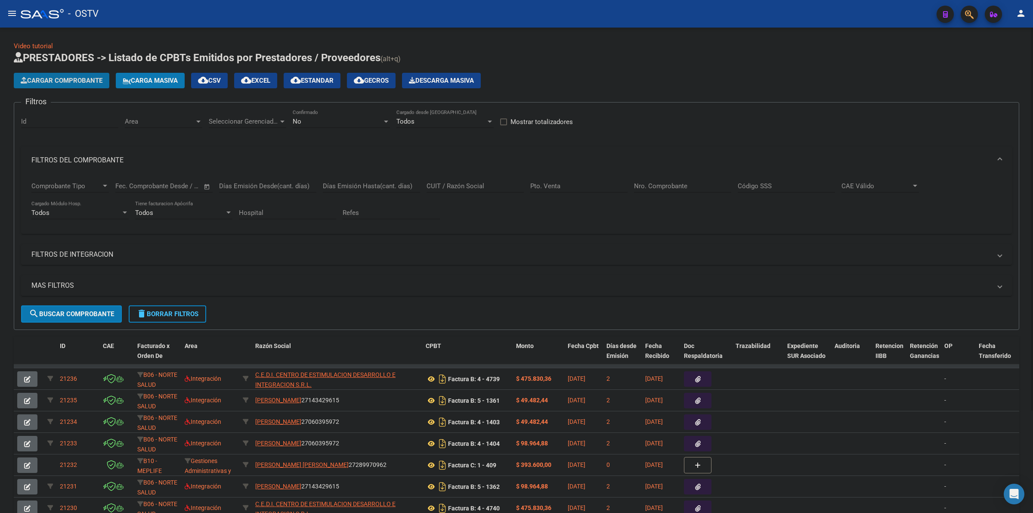
click at [87, 80] on span "Cargar Comprobante" at bounding box center [62, 81] width 82 height 8
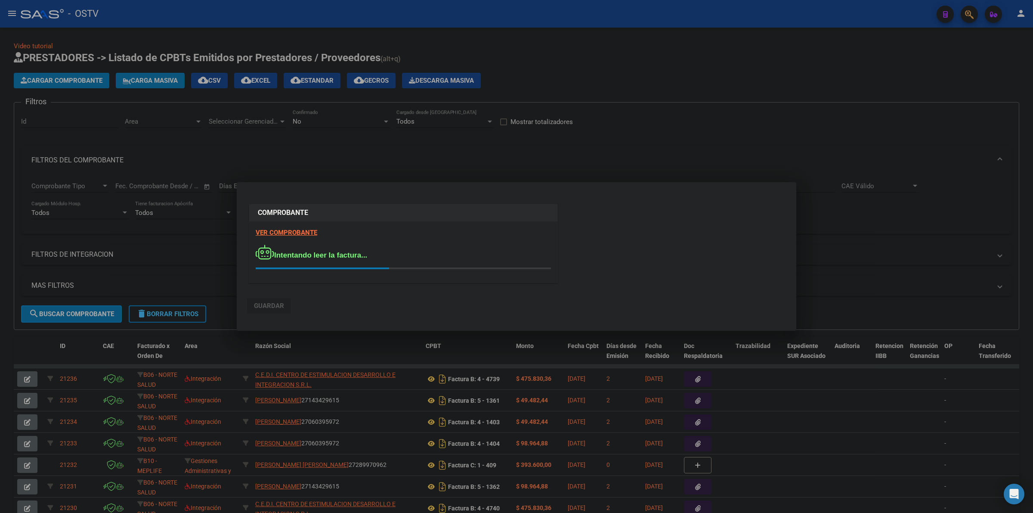
click at [610, 109] on div at bounding box center [516, 256] width 1033 height 513
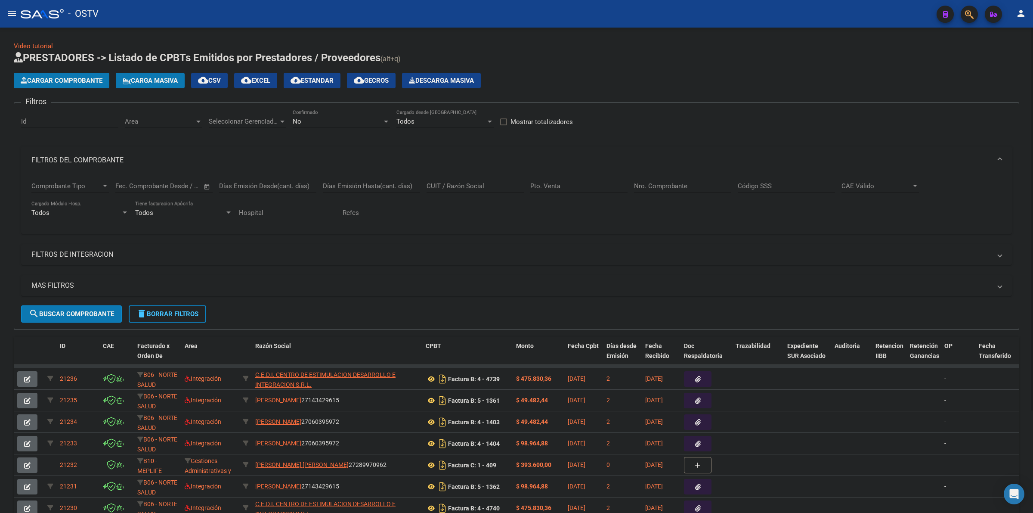
click at [87, 81] on span "Cargar Comprobante" at bounding box center [62, 81] width 82 height 8
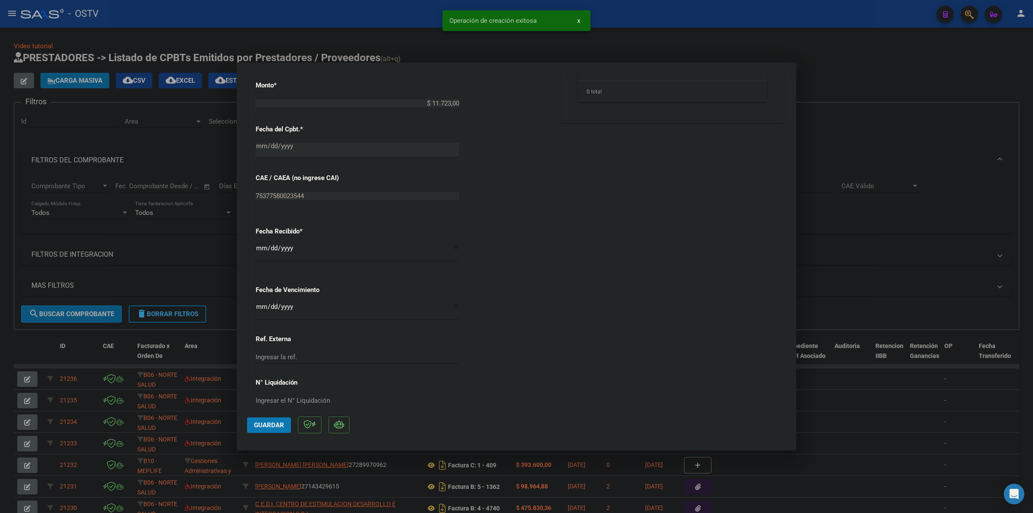
scroll to position [403, 0]
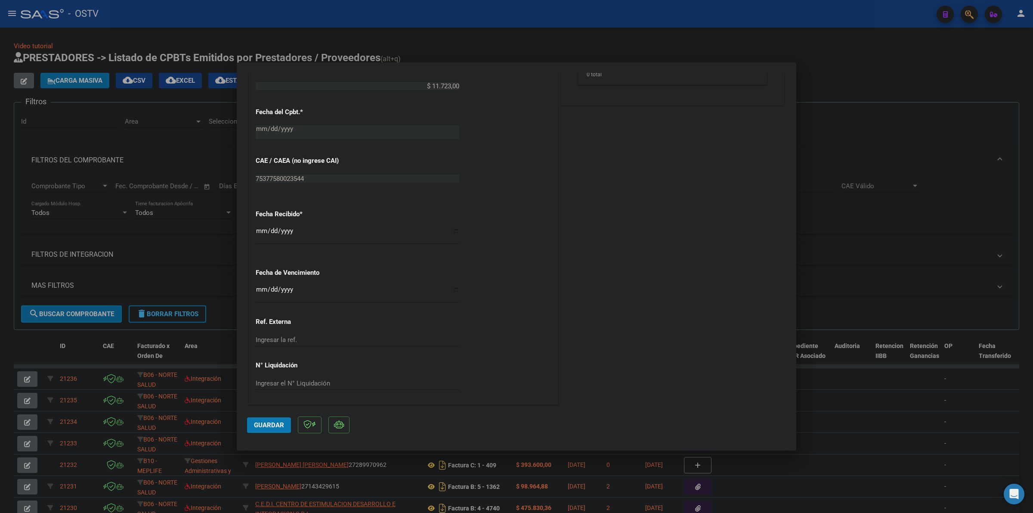
click at [256, 292] on input "Ingresar la fecha" at bounding box center [358, 293] width 204 height 14
type input "[DATE]"
click at [267, 423] on span "Guardar" at bounding box center [269, 425] width 30 height 8
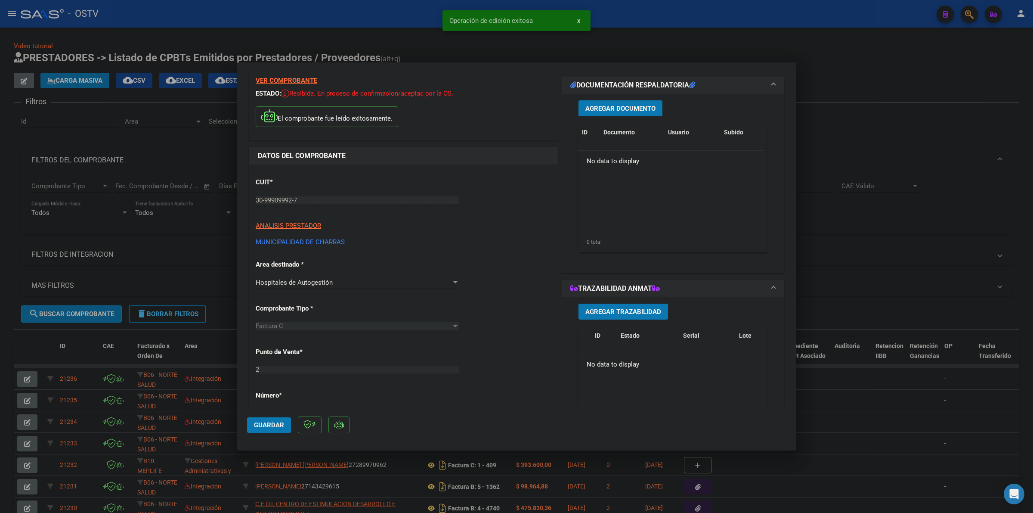
scroll to position [0, 0]
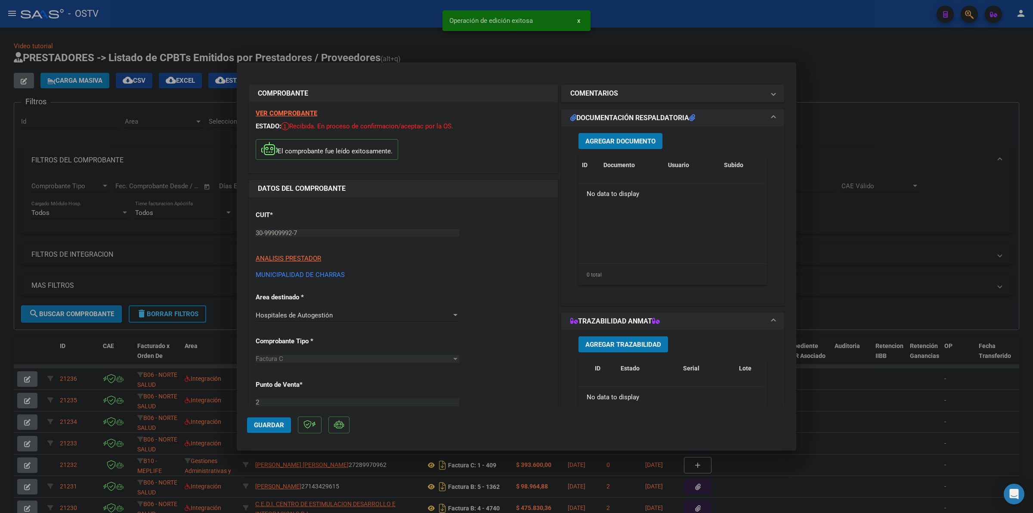
click at [629, 141] on span "Agregar Documento" at bounding box center [620, 141] width 70 height 8
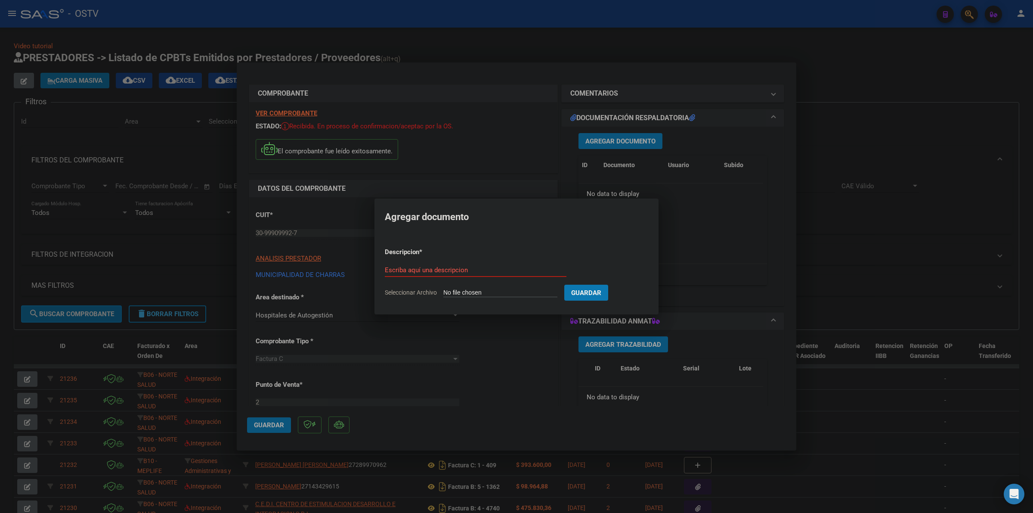
type input "C:\fakepath\FACTURA - 2 2324 - MUNICIPALIDAD [PERSON_NAME].pdf"
type input "FACTURA"
click at [610, 285] on button "Guardar" at bounding box center [632, 293] width 44 height 16
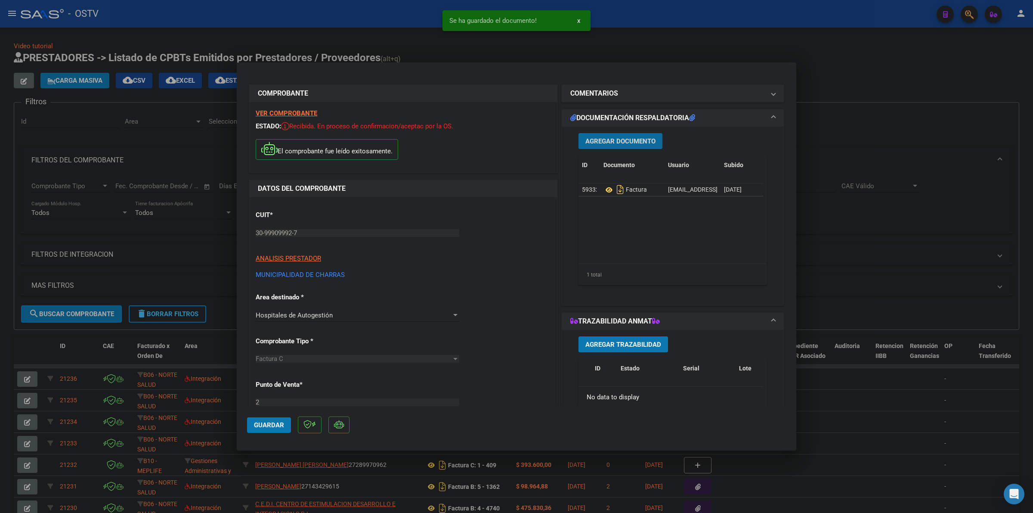
click at [600, 136] on button "Agregar Documento" at bounding box center [621, 141] width 84 height 16
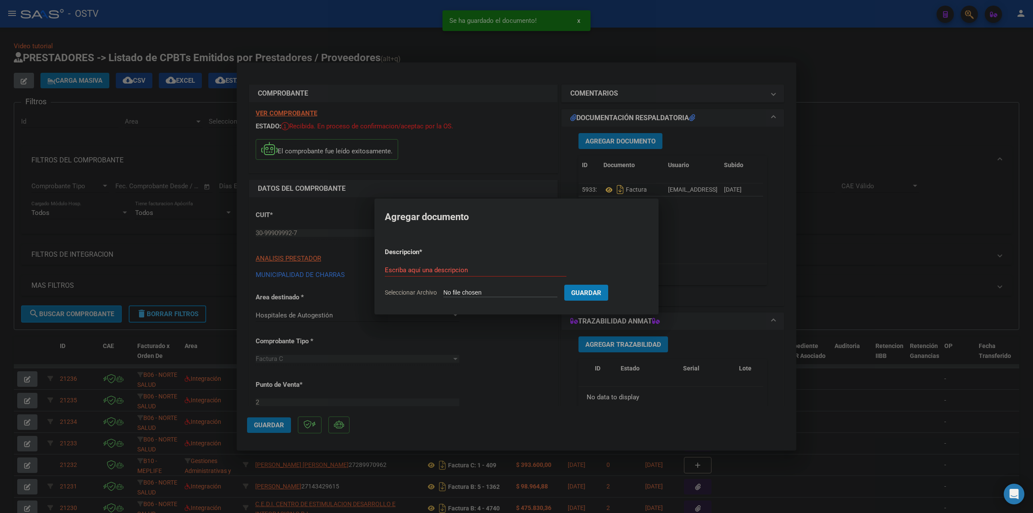
type input "C:\fakepath\ANEXO - 2 2324 - MUNICIPALIDAD [PERSON_NAME].pdf"
type input "ANEXO"
click at [610, 285] on button "Guardar" at bounding box center [632, 293] width 44 height 16
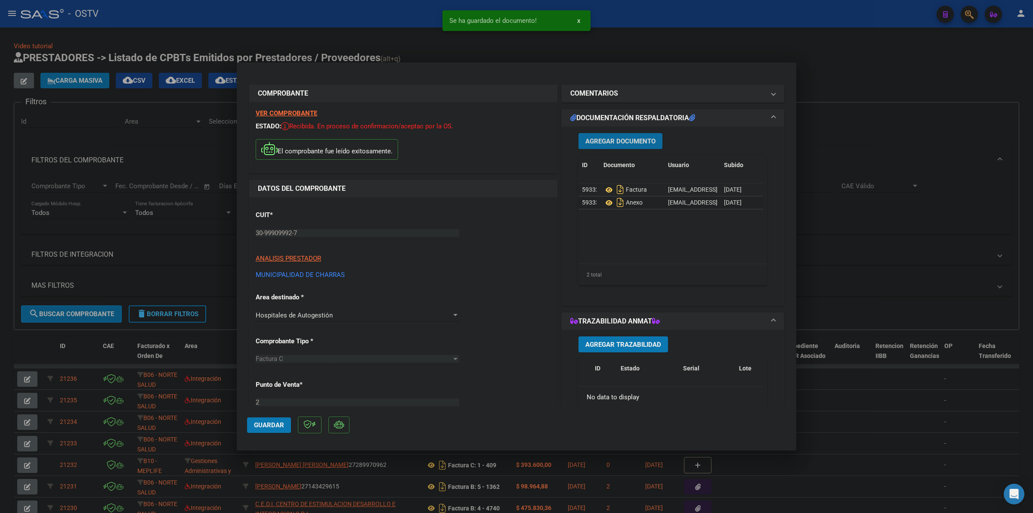
click at [265, 422] on span "Guardar" at bounding box center [269, 425] width 30 height 8
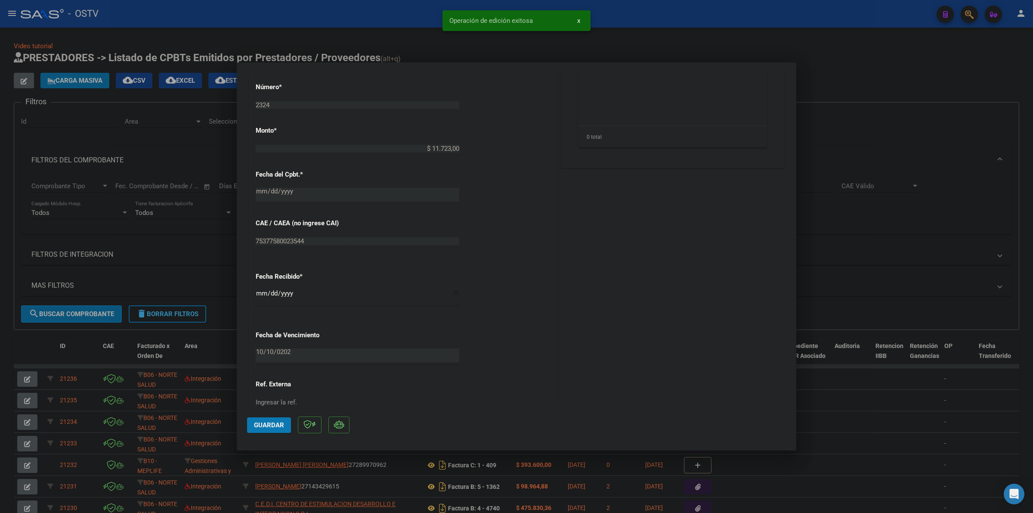
scroll to position [403, 0]
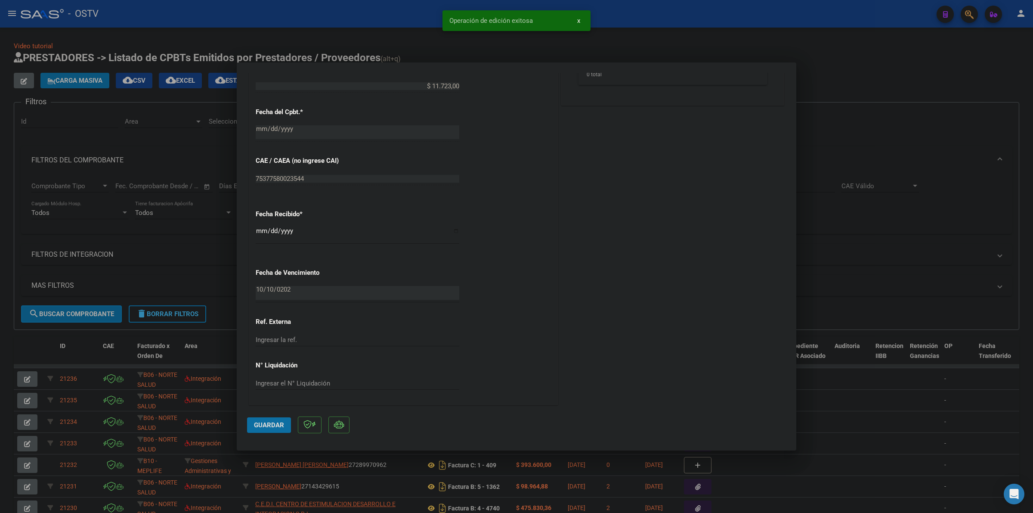
drag, startPoint x: 266, startPoint y: 424, endPoint x: 937, endPoint y: 251, distance: 693.3
click at [267, 423] on span "Guardar" at bounding box center [269, 425] width 30 height 8
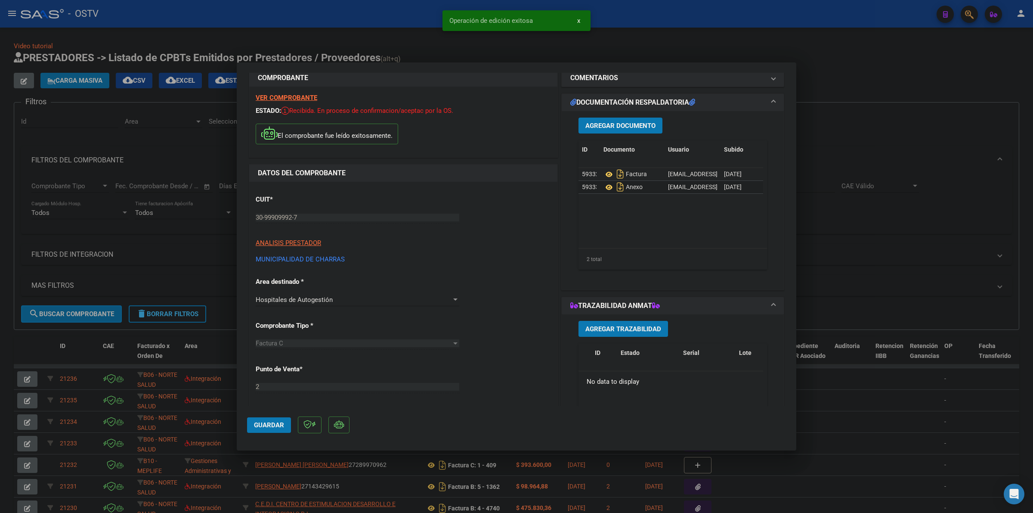
scroll to position [0, 0]
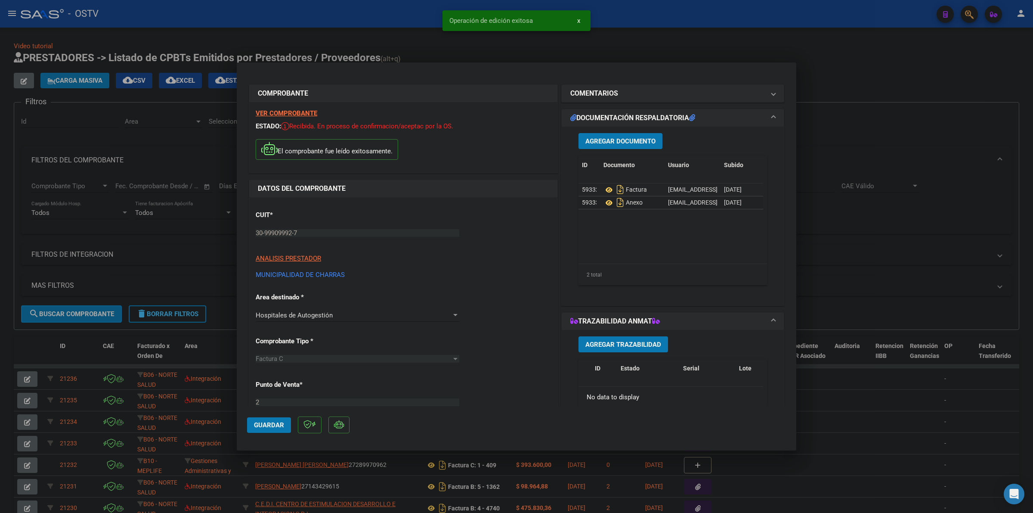
click at [877, 89] on div at bounding box center [516, 256] width 1033 height 513
type input "$ 0,00"
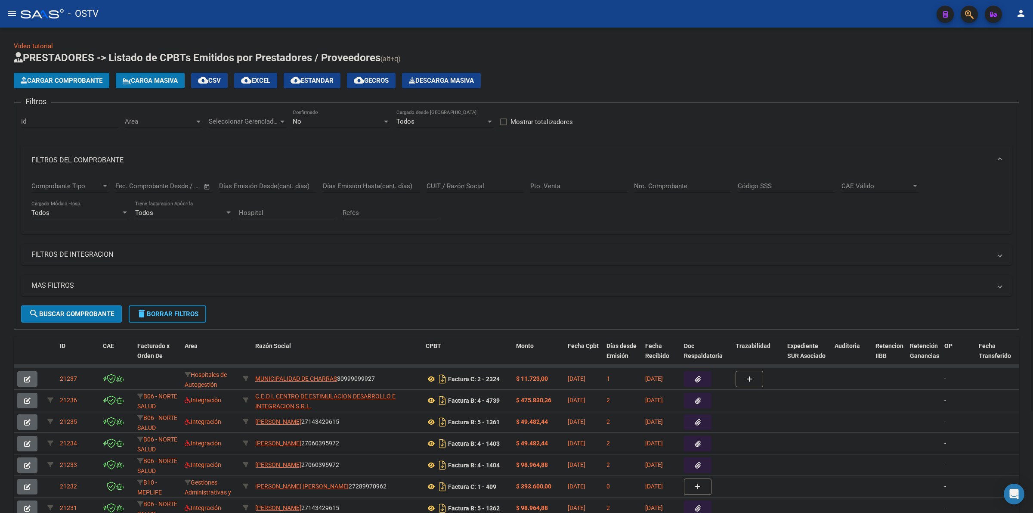
click at [551, 74] on div "Cargar Comprobante Carga Masiva cloud_download CSV cloud_download EXCEL cloud_d…" at bounding box center [517, 80] width 1006 height 15
click at [812, 70] on app-list-header "PRESTADORES -> Listado de CPBTs Emitidos por Prestadores / Proveedores (alt+q) …" at bounding box center [517, 190] width 1006 height 279
